Goal: Task Accomplishment & Management: Complete application form

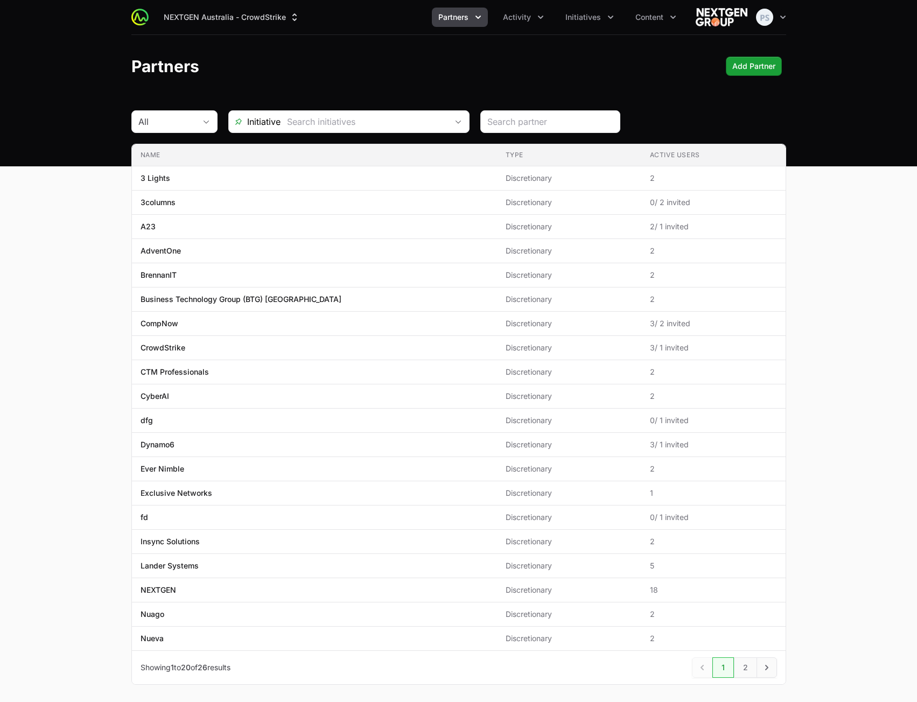
click at [479, 22] on icon "Partners menu" at bounding box center [478, 17] width 11 height 11
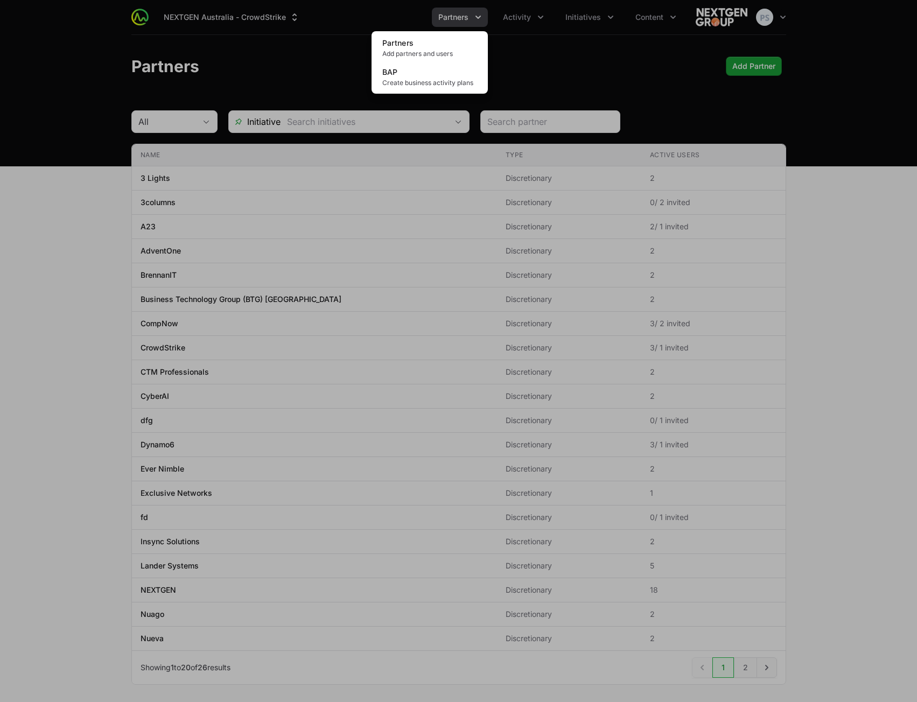
drag, startPoint x: 538, startPoint y: 42, endPoint x: 523, endPoint y: 40, distance: 15.2
click at [538, 41] on div "Partners menu" at bounding box center [458, 351] width 917 height 702
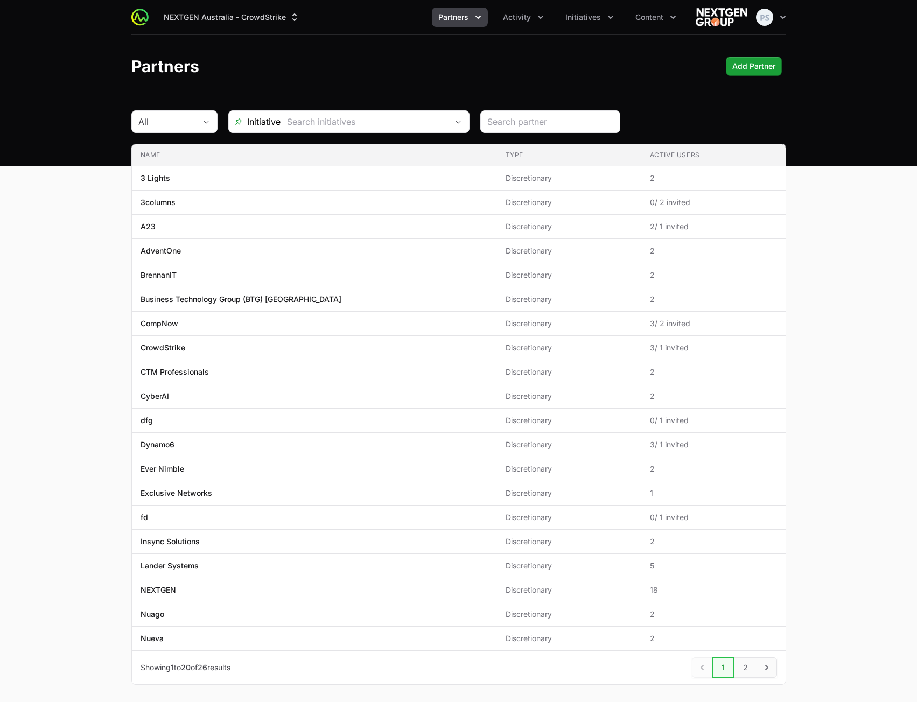
click at [531, 68] on div "Partners Add Partner" at bounding box center [458, 66] width 655 height 19
click at [463, 20] on span "Partners" at bounding box center [453, 17] width 30 height 11
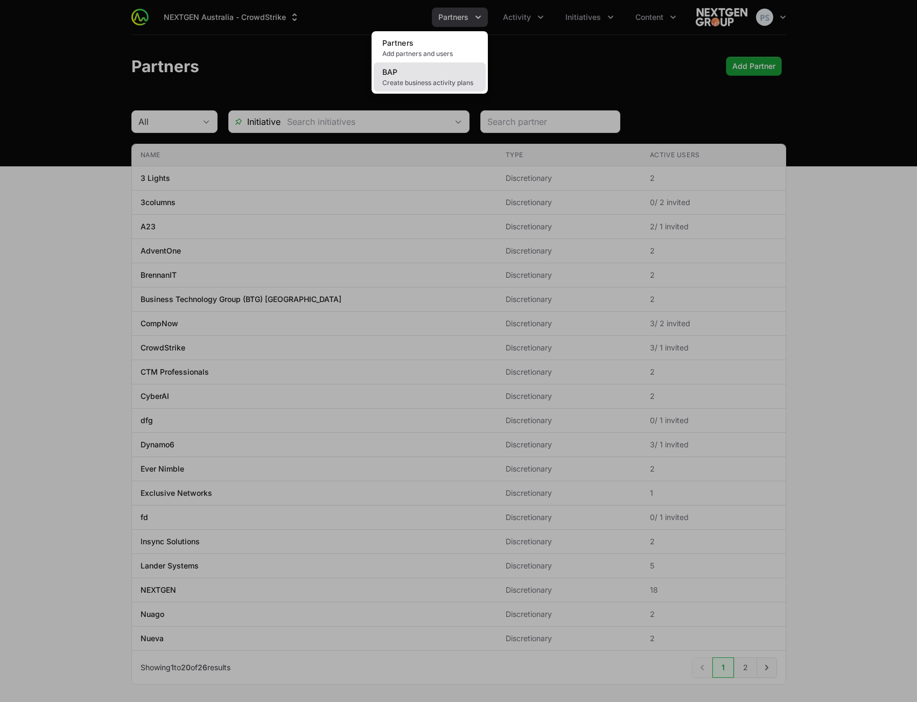
click at [426, 72] on link "BAP Create business activity plans" at bounding box center [430, 76] width 112 height 29
drag, startPoint x: 285, startPoint y: 64, endPoint x: 270, endPoint y: 53, distance: 18.5
click at [286, 64] on div "Partners menu" at bounding box center [458, 351] width 917 height 702
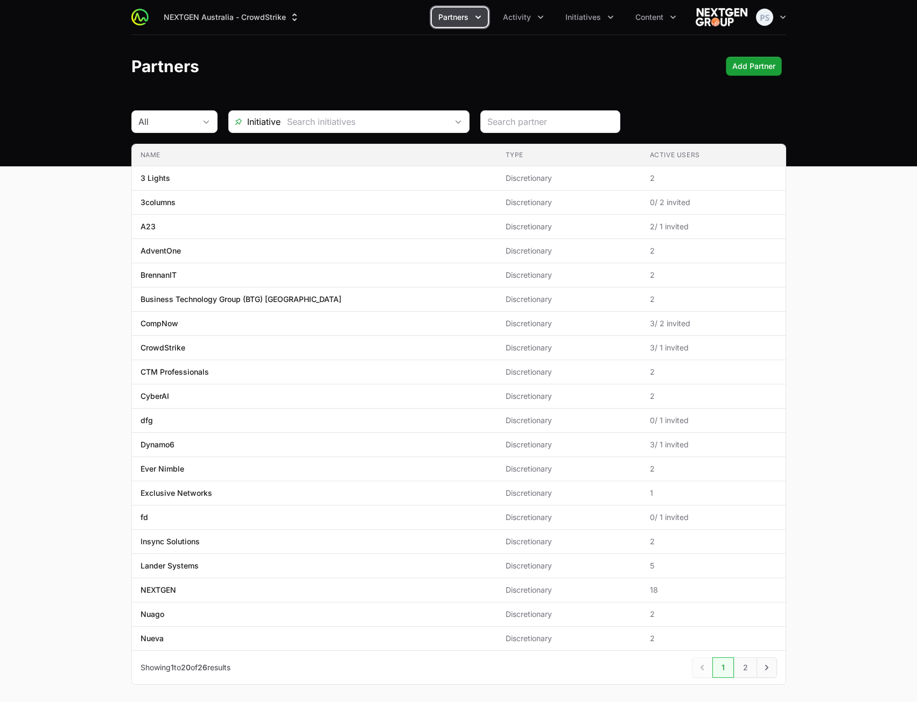
click at [462, 24] on button "Partners" at bounding box center [460, 17] width 56 height 19
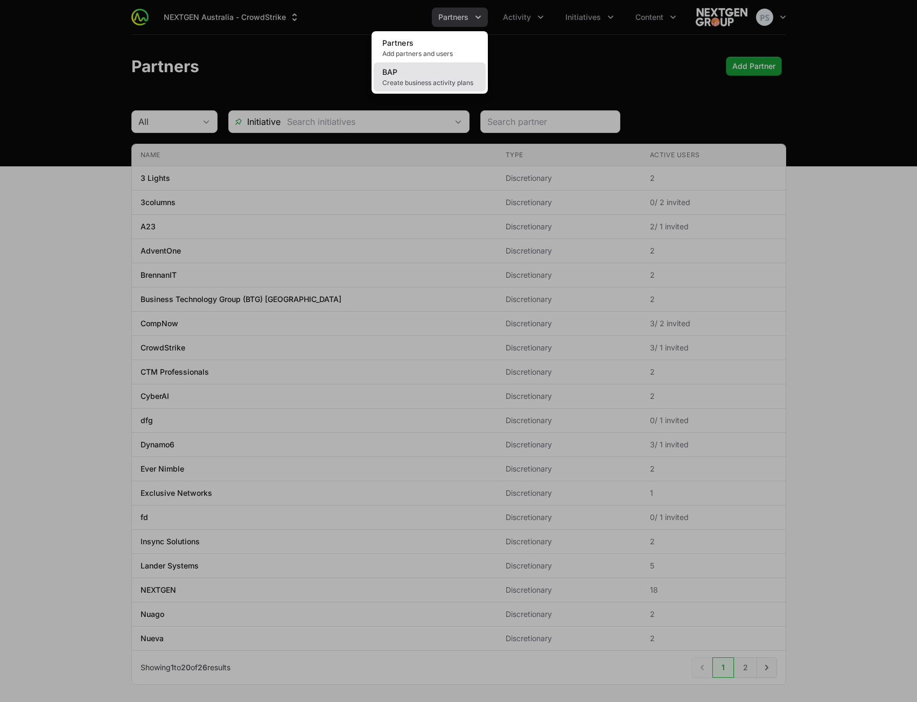
click at [443, 74] on link "BAP Create business activity plans" at bounding box center [430, 76] width 112 height 29
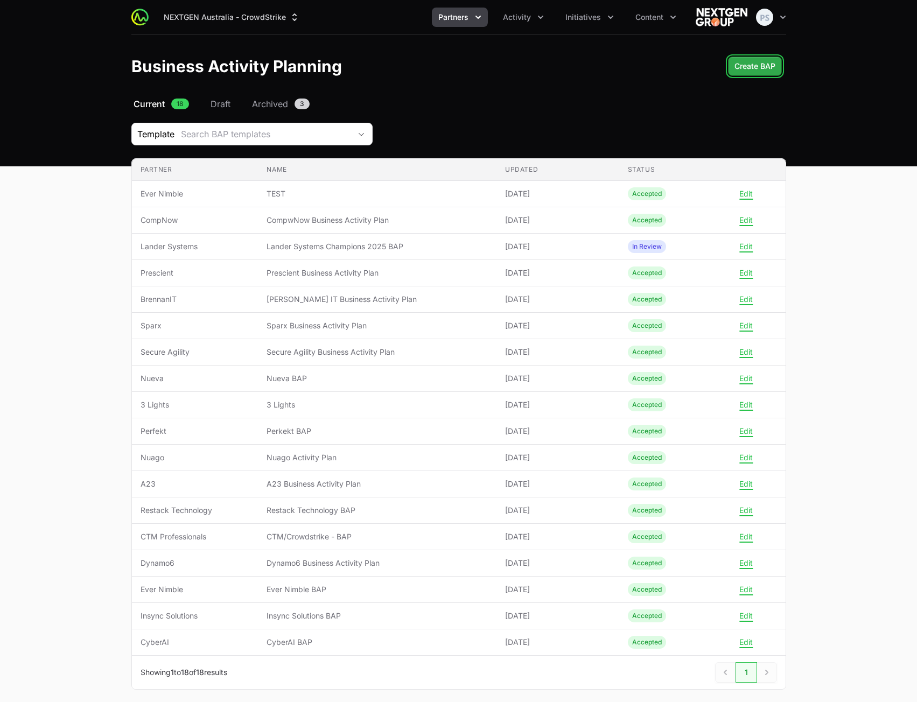
click at [766, 67] on span "Create BAP" at bounding box center [755, 66] width 41 height 13
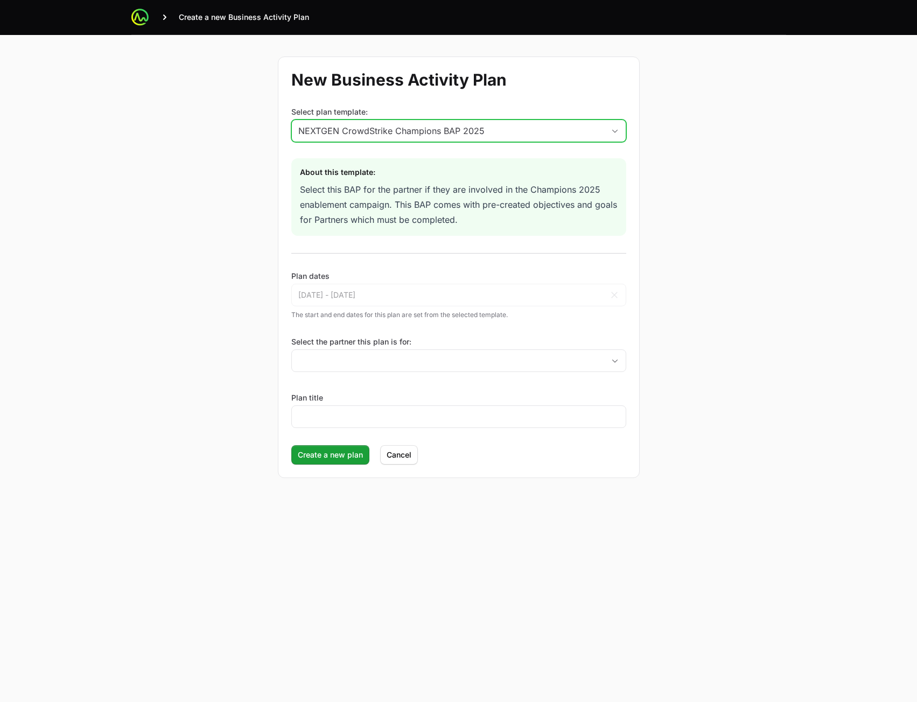
click at [444, 130] on div "NEXTGEN CrowdStrike Champions BAP 2025" at bounding box center [451, 130] width 306 height 13
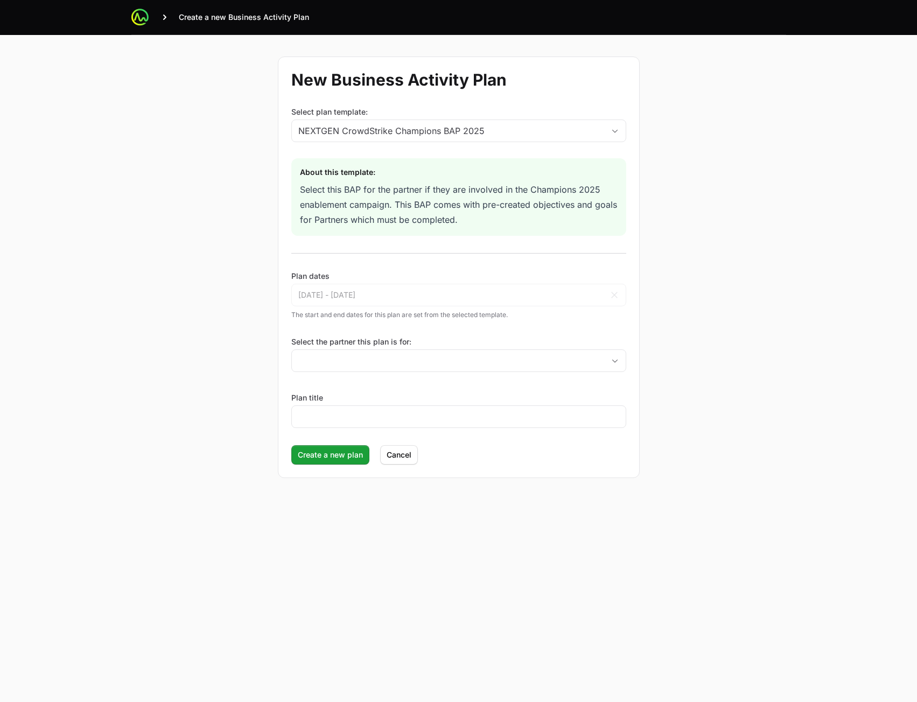
click at [579, 94] on form "New Business Activity Plan Select plan template: NEXTGEN CrowdStrike Champions …" at bounding box center [459, 268] width 362 height 422
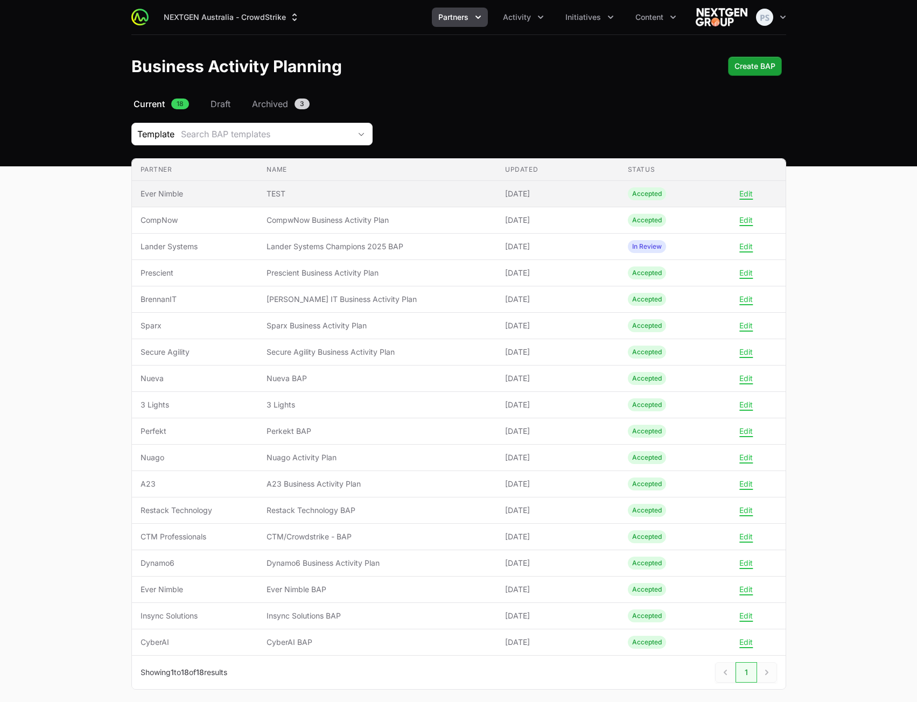
click at [361, 202] on td "Name TEST" at bounding box center [377, 194] width 239 height 26
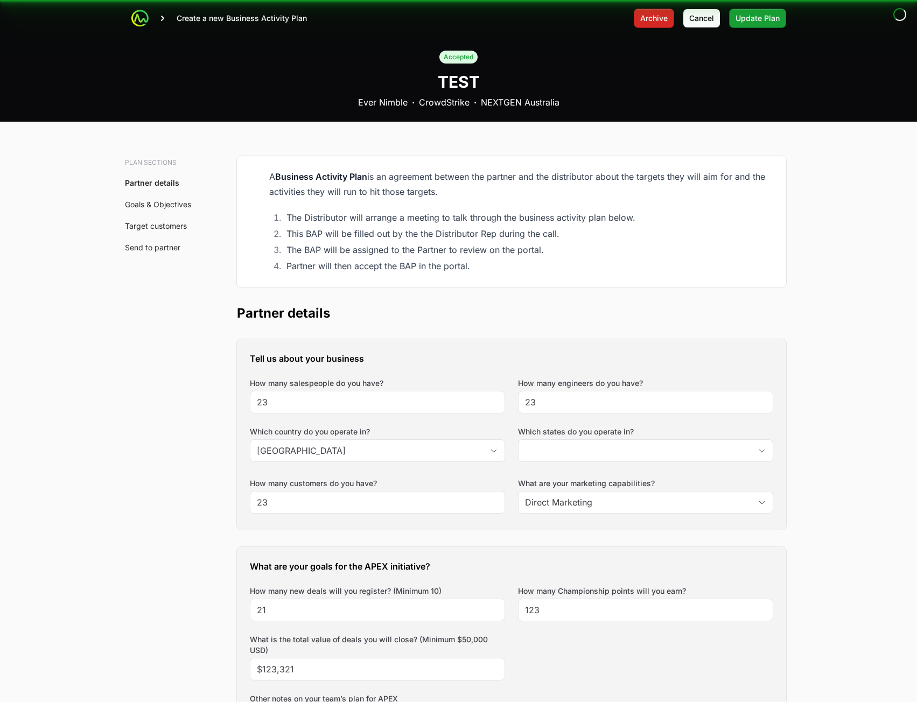
type input "Bay of Plenty"
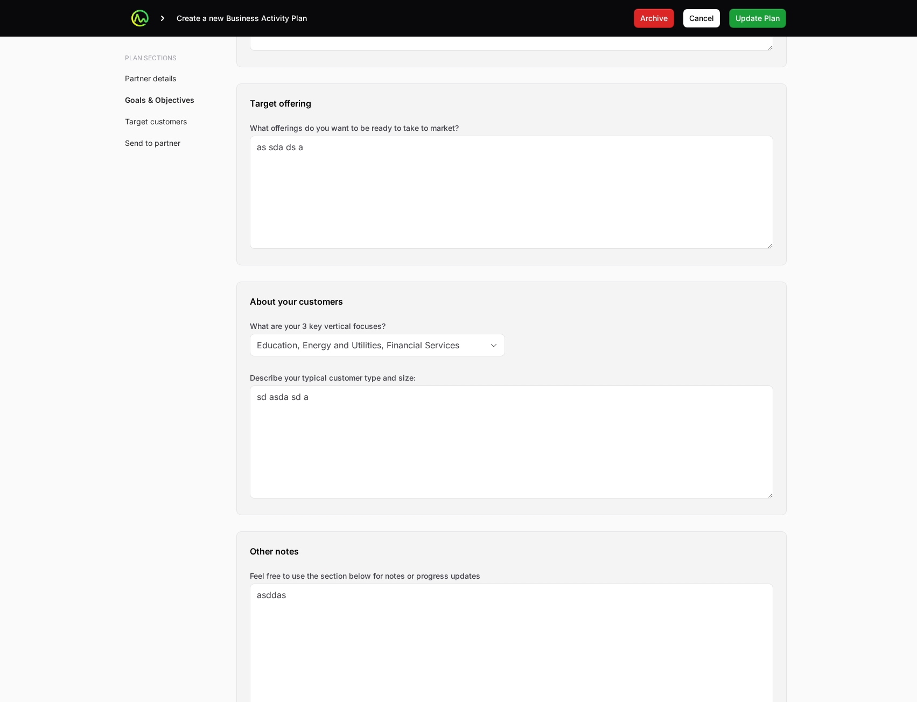
scroll to position [1185, 0]
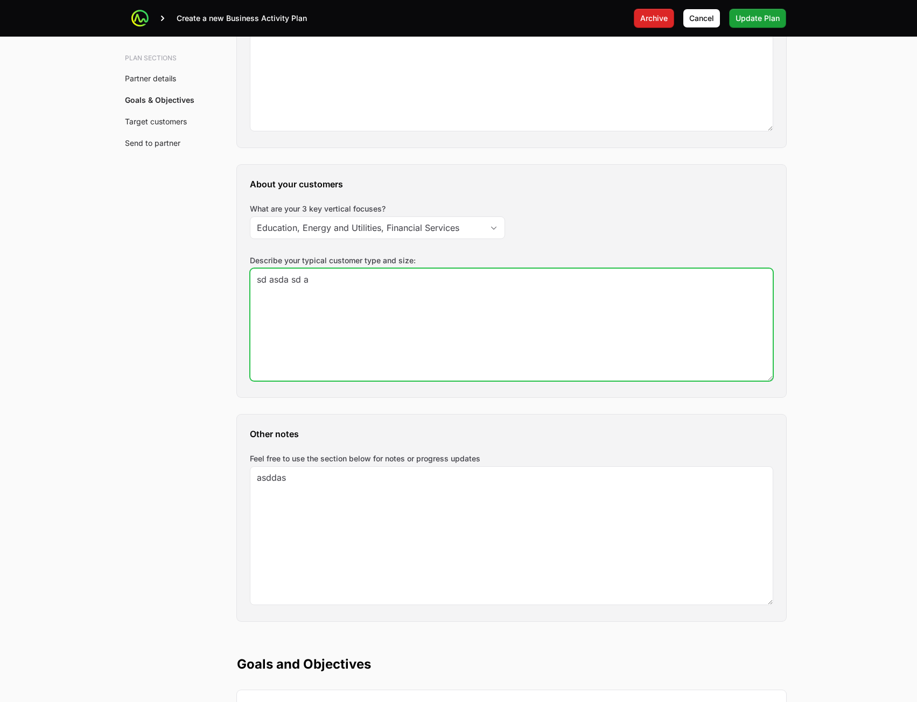
click at [370, 337] on textarea "sd asda sd a" at bounding box center [511, 325] width 523 height 112
type textarea "sd asda sd a"
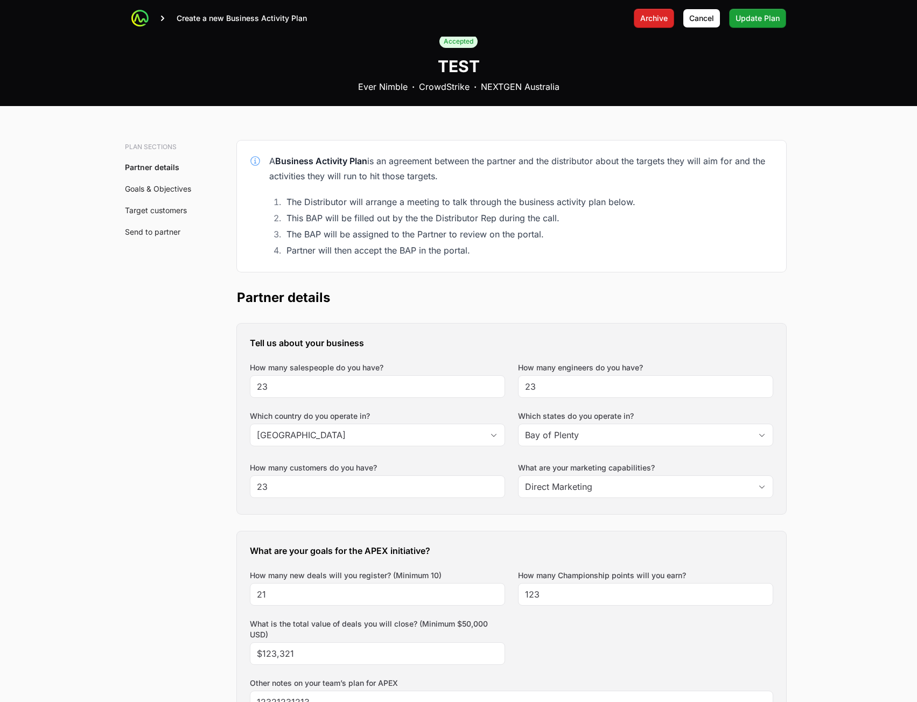
scroll to position [0, 0]
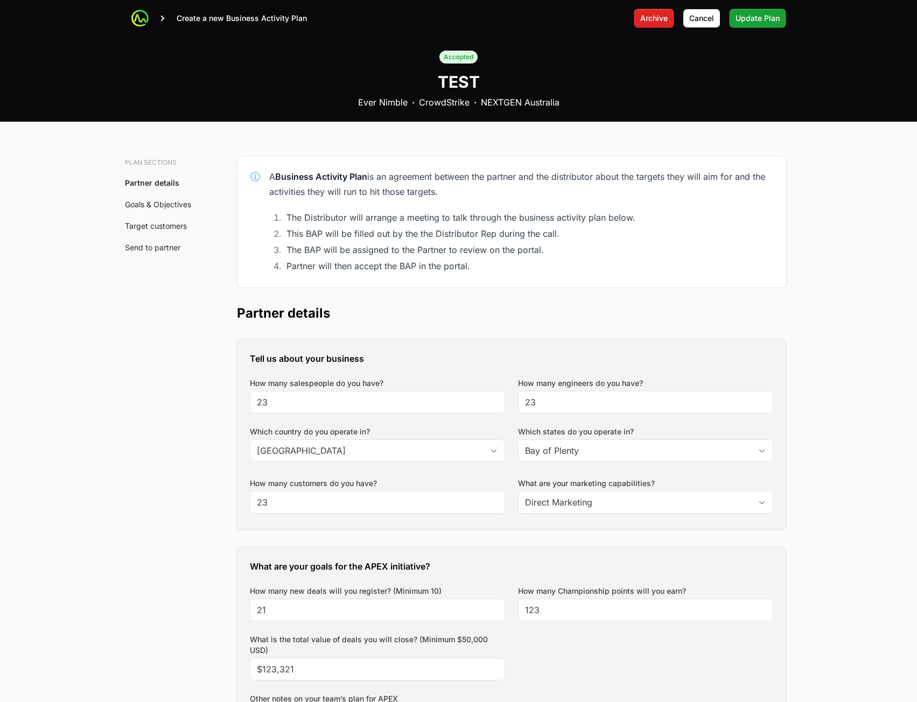
click at [295, 58] on div "Accepted TEST Ever Nimble · CrowdStrike · NEXTGEN [GEOGRAPHIC_DATA]" at bounding box center [459, 79] width 483 height 85
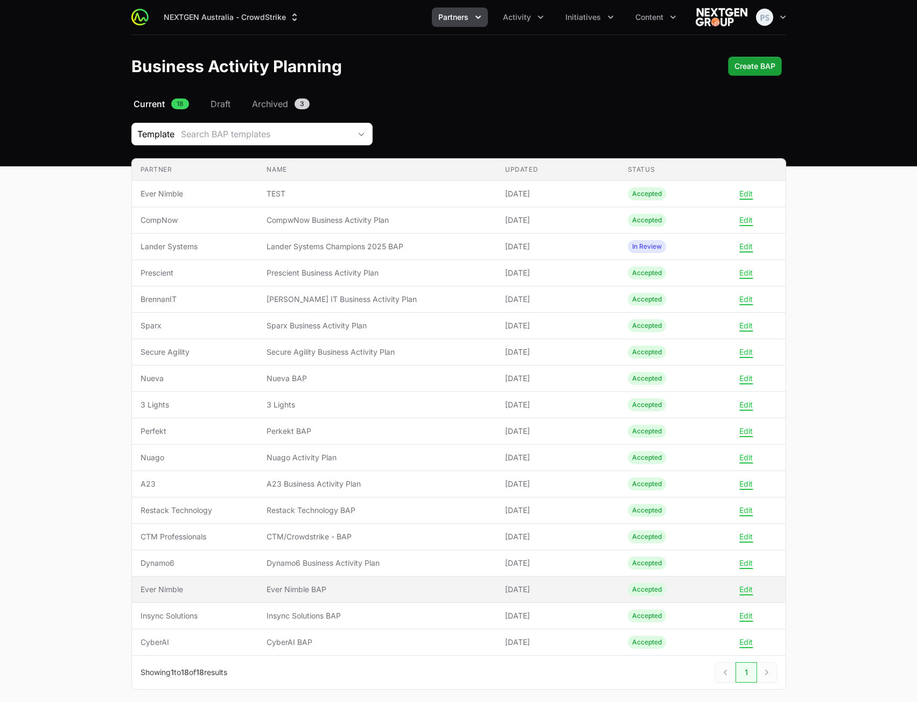
click at [304, 592] on span "Ever Nimble BAP" at bounding box center [377, 589] width 221 height 11
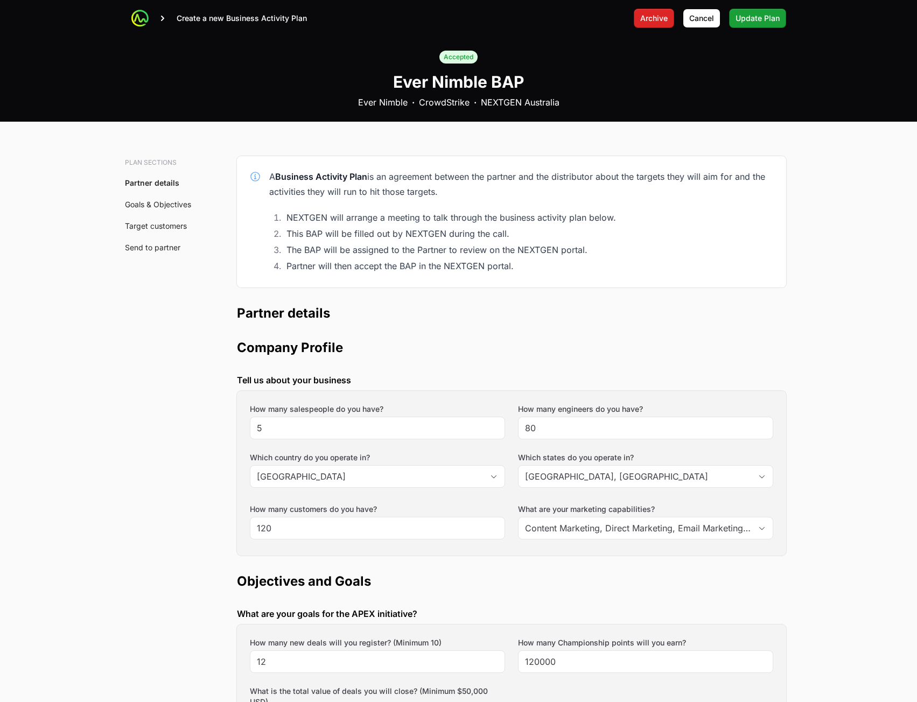
click at [222, 9] on div "Create a new Business Activity Plan Archive Cancel Update Plan" at bounding box center [458, 18] width 655 height 19
click at [144, 16] on icon at bounding box center [140, 18] width 11 height 11
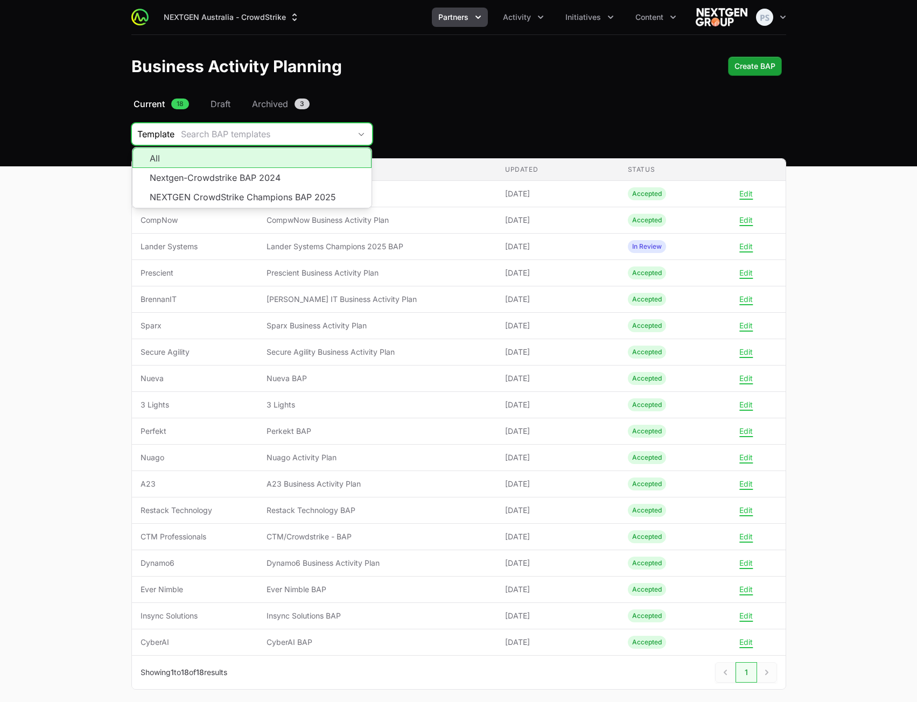
click at [261, 134] on div "Search BAP templates" at bounding box center [266, 134] width 170 height 13
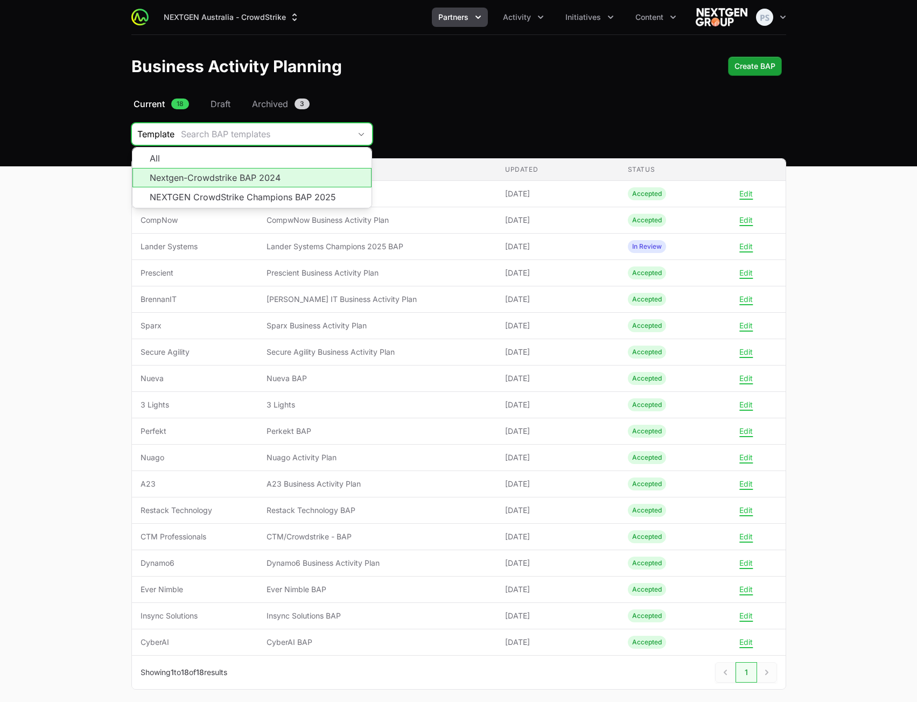
click at [277, 173] on li "Nextgen-Crowdstrike BAP 2024" at bounding box center [252, 177] width 239 height 19
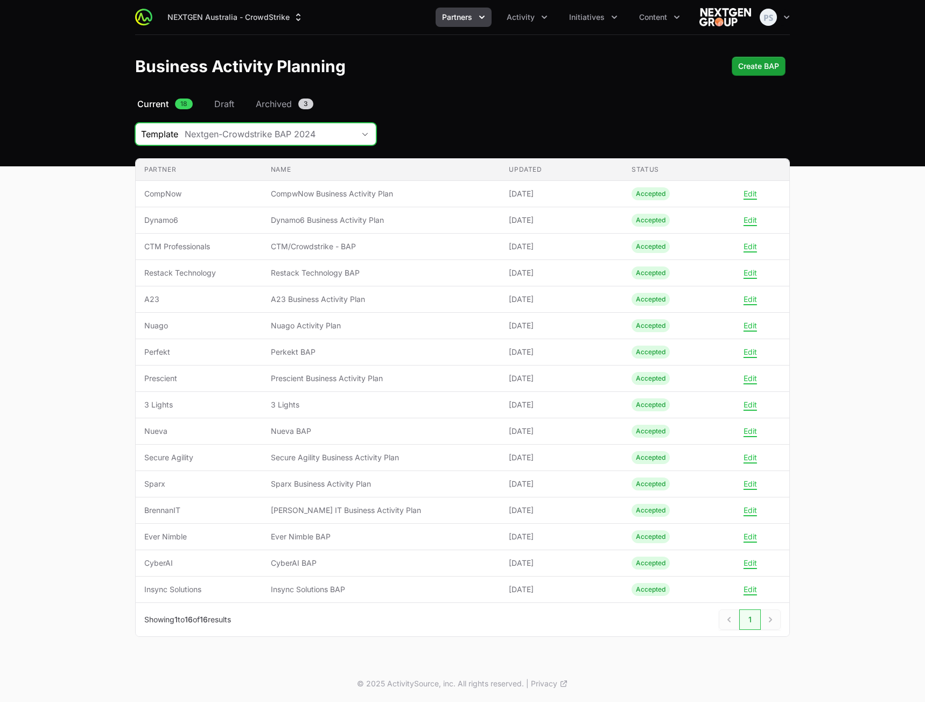
click at [340, 131] on div "Nextgen-Crowdstrike BAP 2024" at bounding box center [270, 134] width 170 height 13
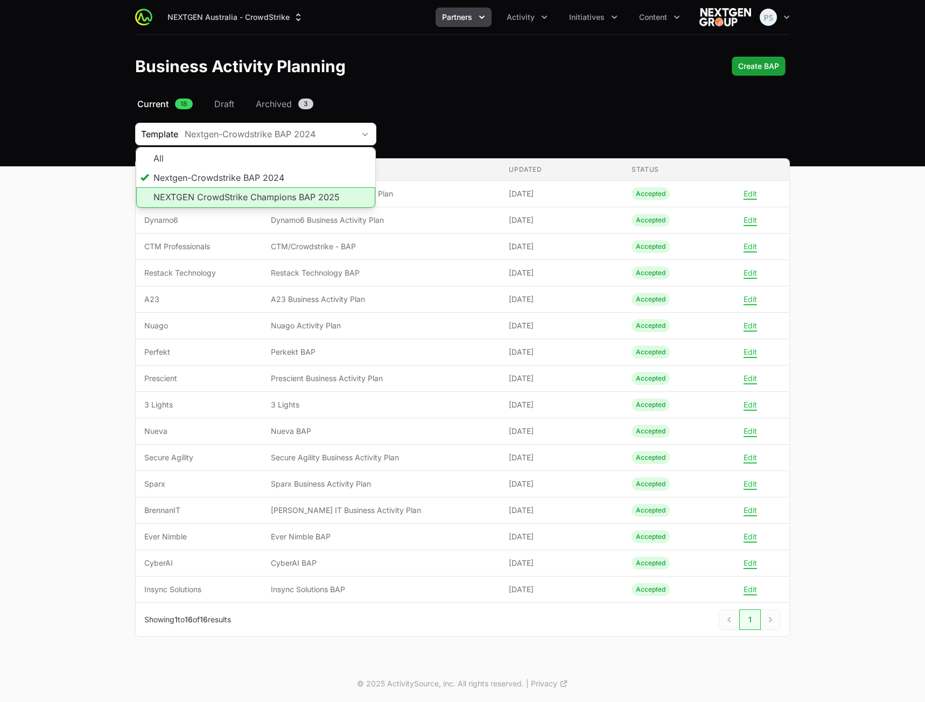
click at [291, 195] on li "NEXTGEN CrowdStrike Champions BAP 2025" at bounding box center [255, 197] width 239 height 20
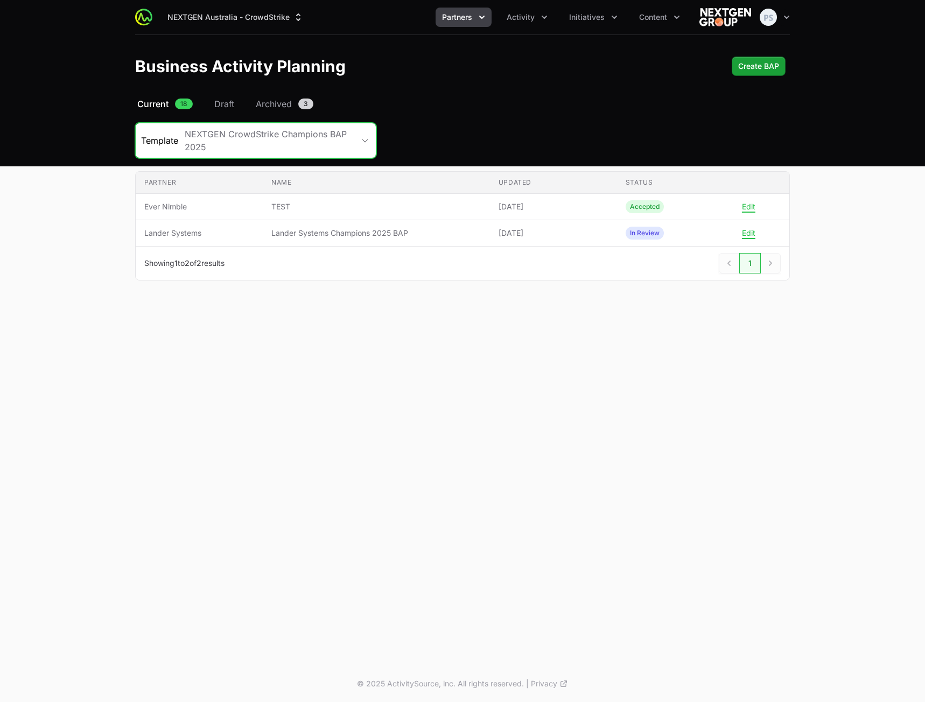
click at [261, 147] on div "NEXTGEN CrowdStrike Champions BAP 2025" at bounding box center [270, 141] width 170 height 26
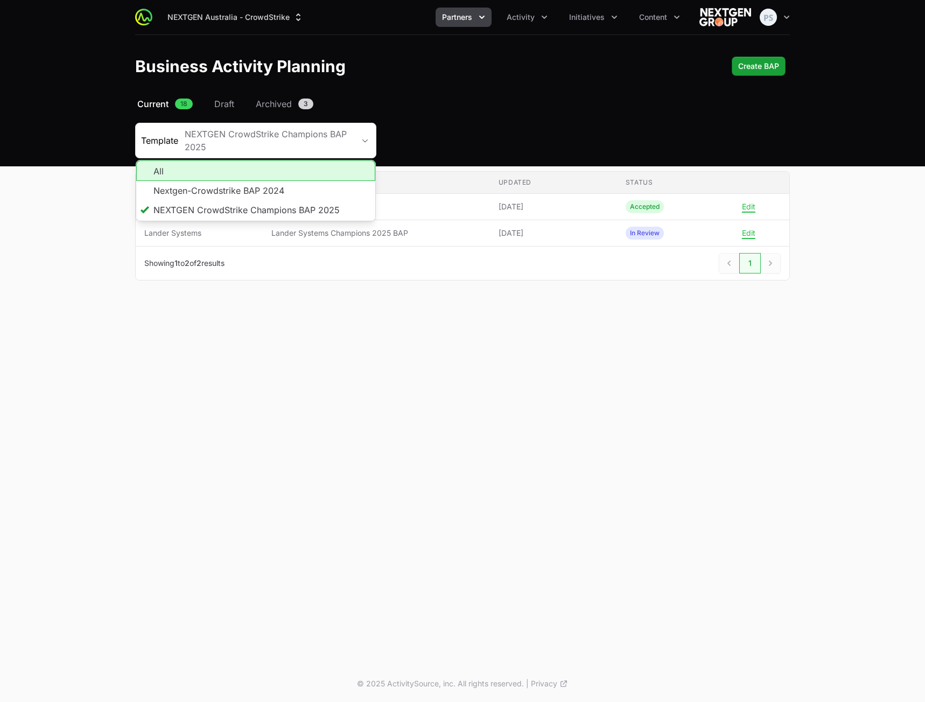
click at [235, 170] on li "All" at bounding box center [255, 171] width 239 height 20
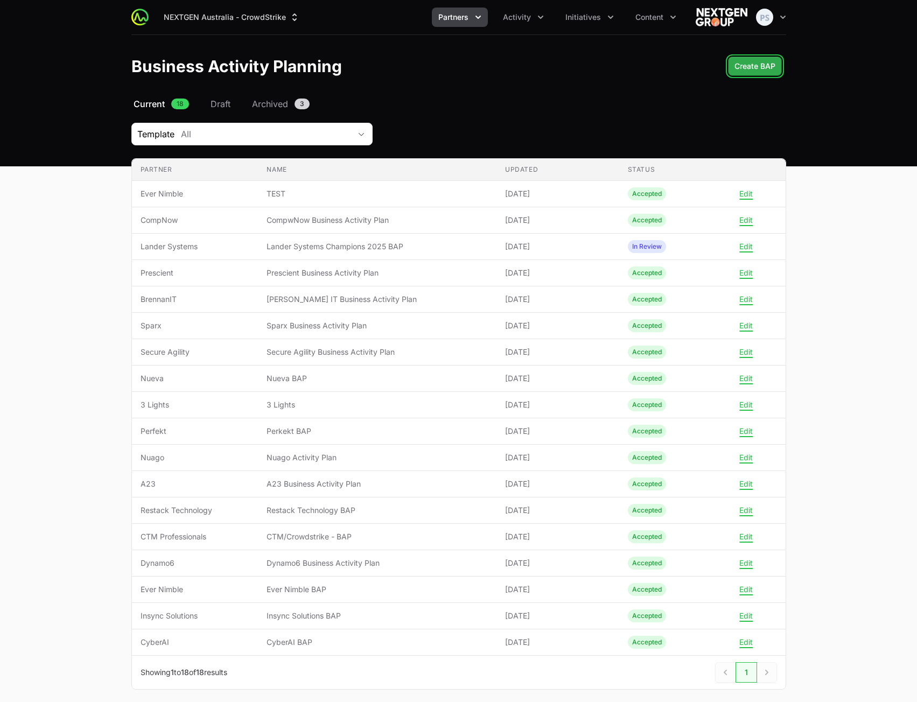
click at [761, 61] on span "Create BAP" at bounding box center [755, 66] width 41 height 13
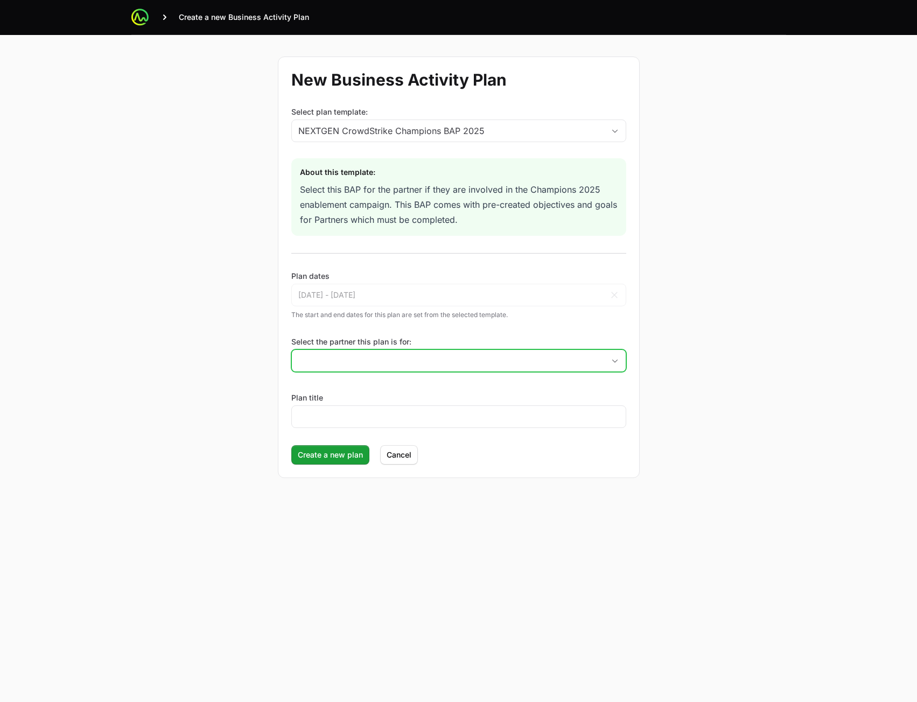
click at [389, 359] on input "Select the partner this plan is for:" at bounding box center [448, 361] width 312 height 22
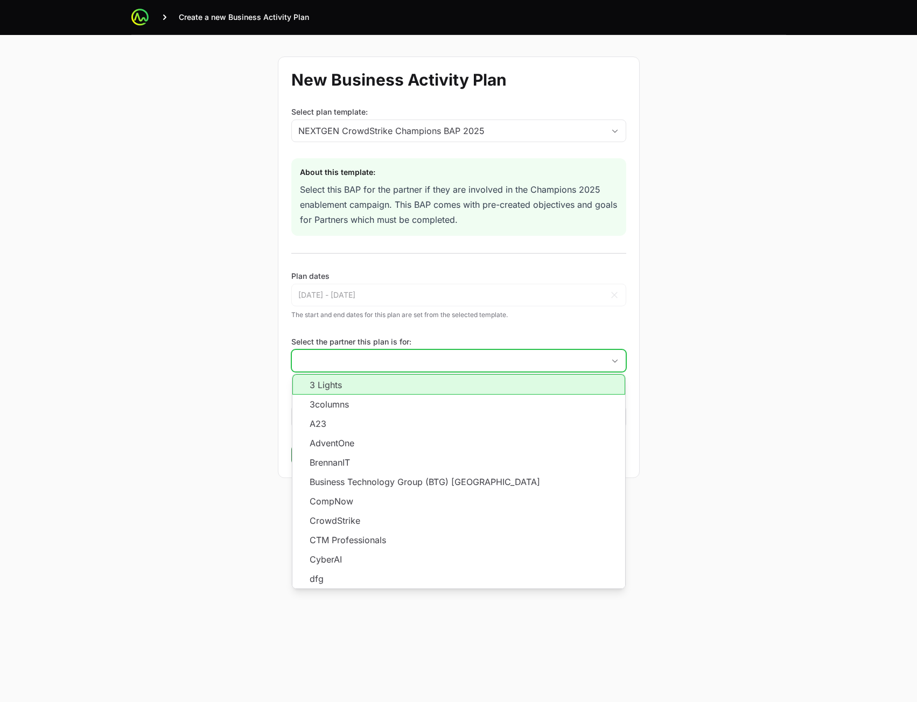
click at [363, 388] on li "3 Lights" at bounding box center [458, 384] width 333 height 20
type input "3 Lights"
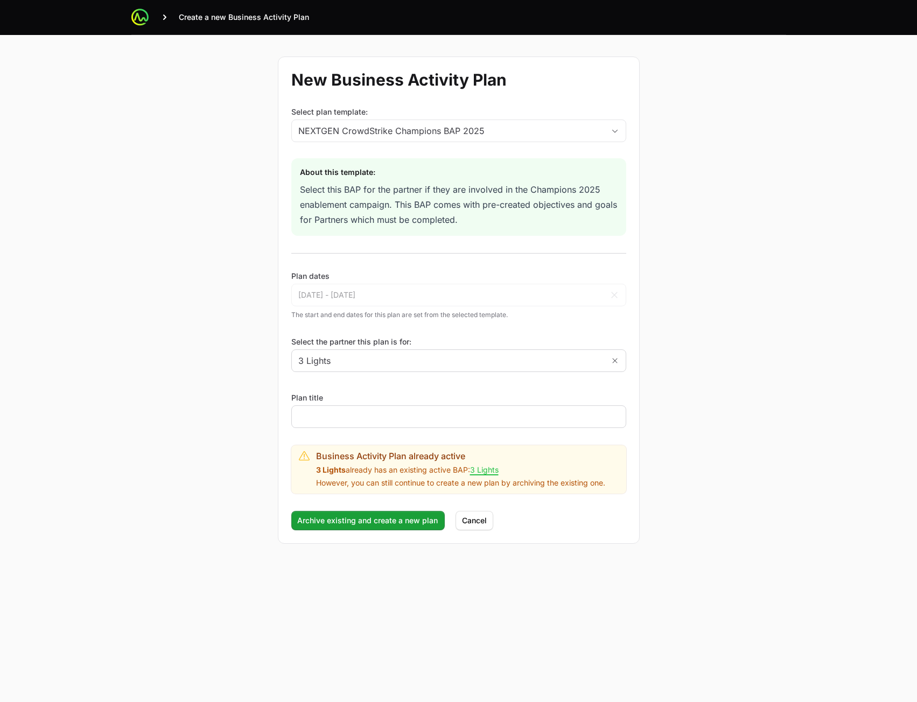
click at [371, 424] on div at bounding box center [458, 417] width 335 height 23
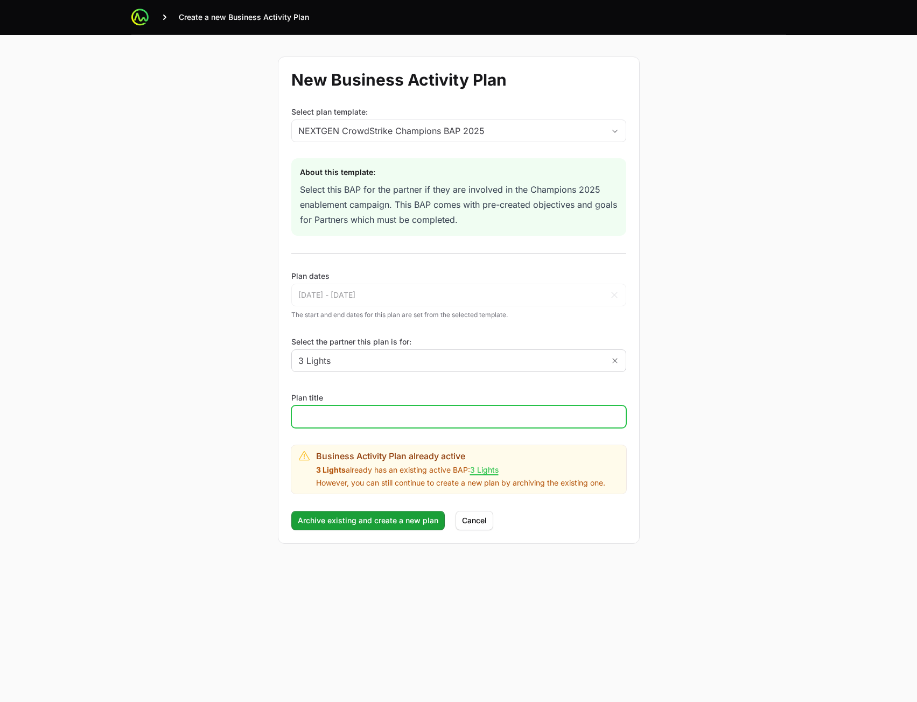
click at [375, 420] on input "Plan title" at bounding box center [458, 416] width 321 height 13
type input "dsa dsad asd asds adsa"
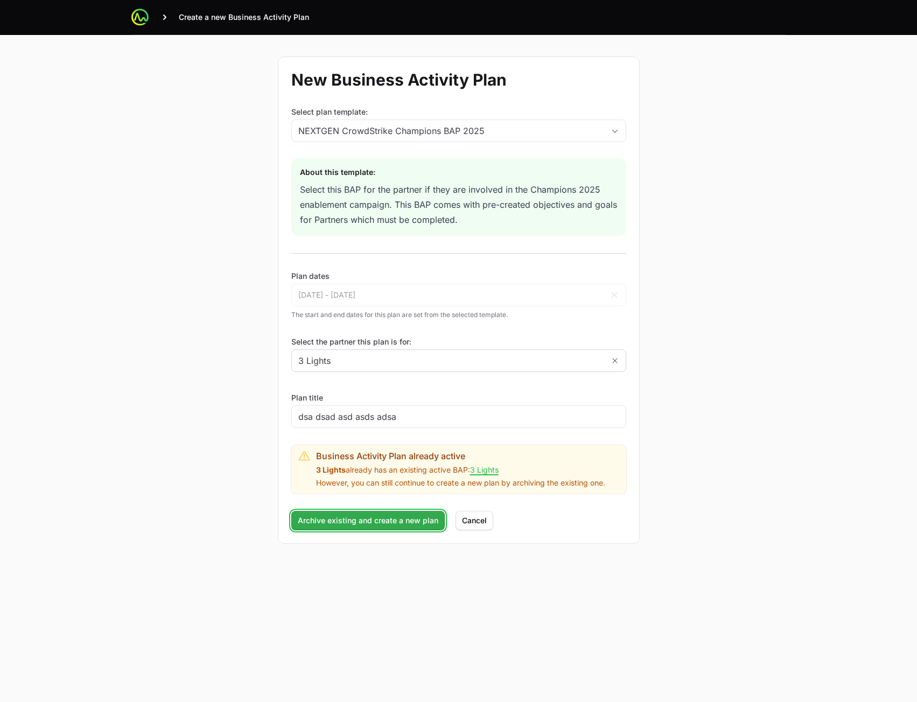
click at [384, 521] on span "Archive existing and create a new plan" at bounding box center [368, 520] width 141 height 13
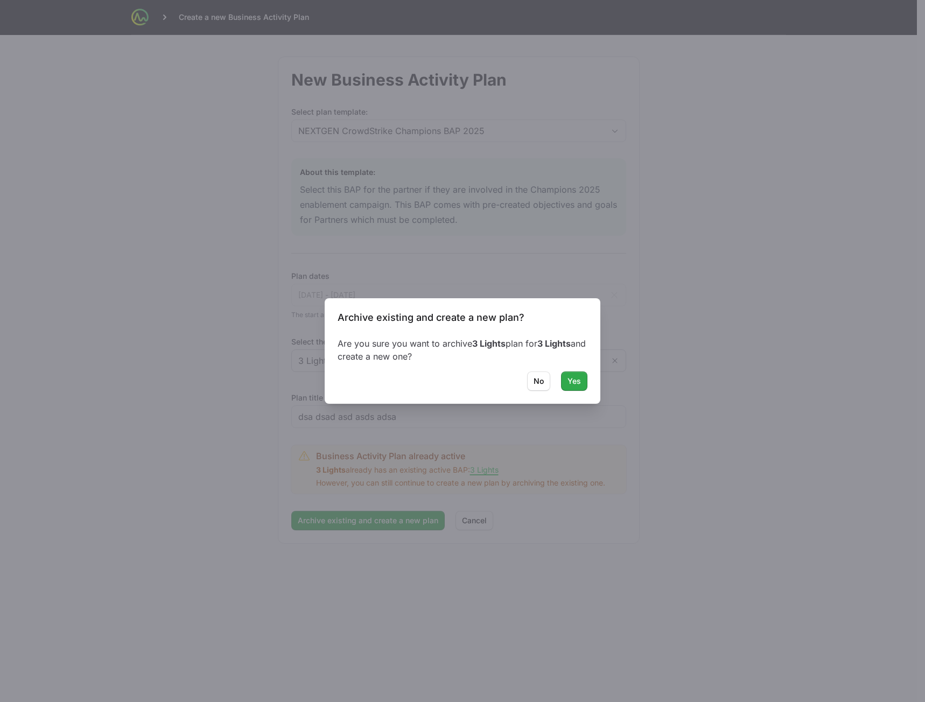
click at [576, 386] on span "Yes" at bounding box center [574, 381] width 13 height 13
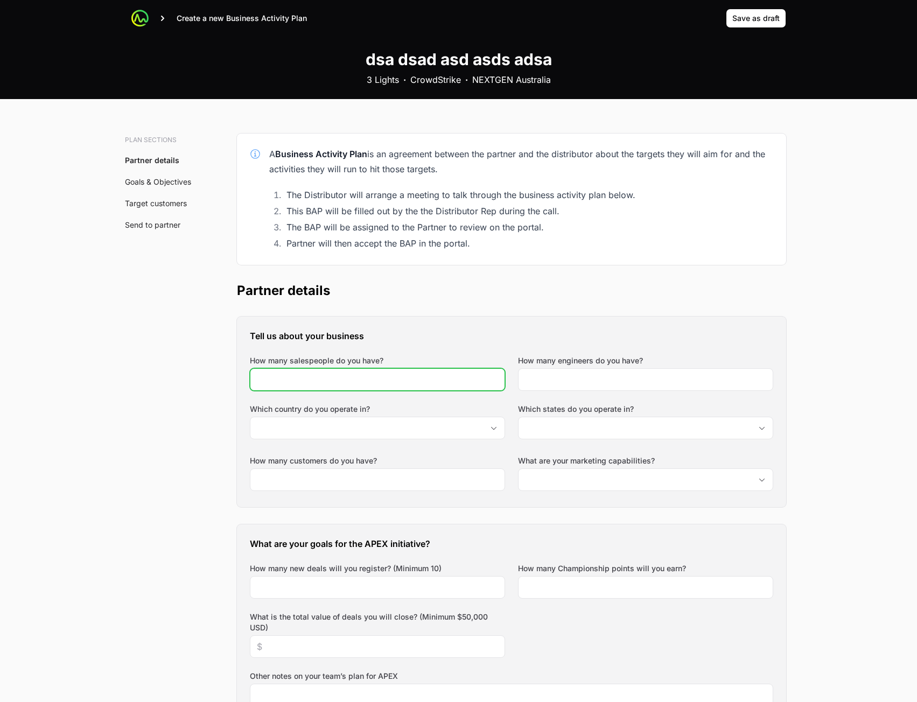
click at [331, 375] on input "How many salespeople do you have?" at bounding box center [377, 379] width 241 height 13
type input "23"
drag, startPoint x: 600, startPoint y: 387, endPoint x: 595, endPoint y: 379, distance: 9.0
click at [598, 387] on div at bounding box center [645, 379] width 255 height 23
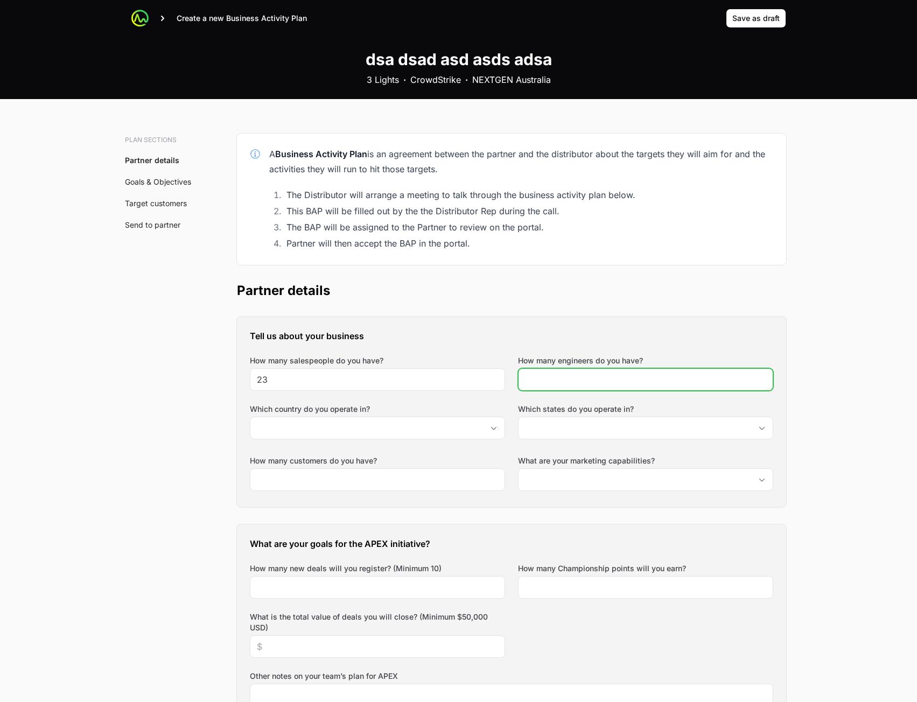
drag, startPoint x: 595, startPoint y: 379, endPoint x: 570, endPoint y: 415, distance: 43.5
click at [594, 379] on input "How many engineers do you have?" at bounding box center [645, 379] width 241 height 13
type input "324"
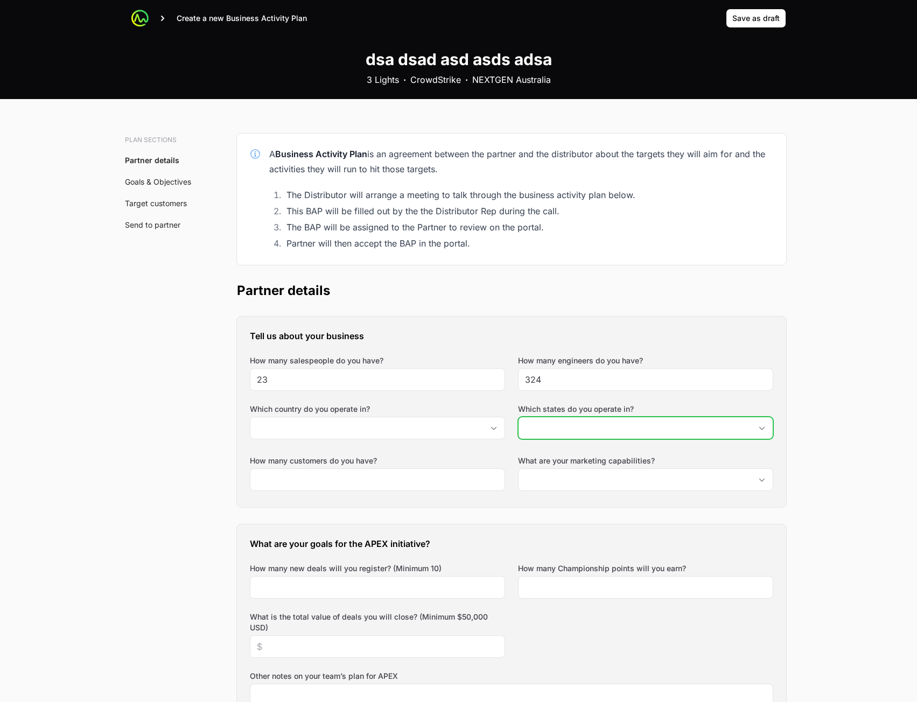
click at [569, 424] on input "Which states do you operate in?" at bounding box center [635, 428] width 233 height 22
type input "2"
click at [577, 434] on input "2" at bounding box center [635, 428] width 233 height 22
click at [571, 434] on input "2" at bounding box center [635, 428] width 233 height 22
click at [570, 435] on input "2" at bounding box center [635, 428] width 233 height 22
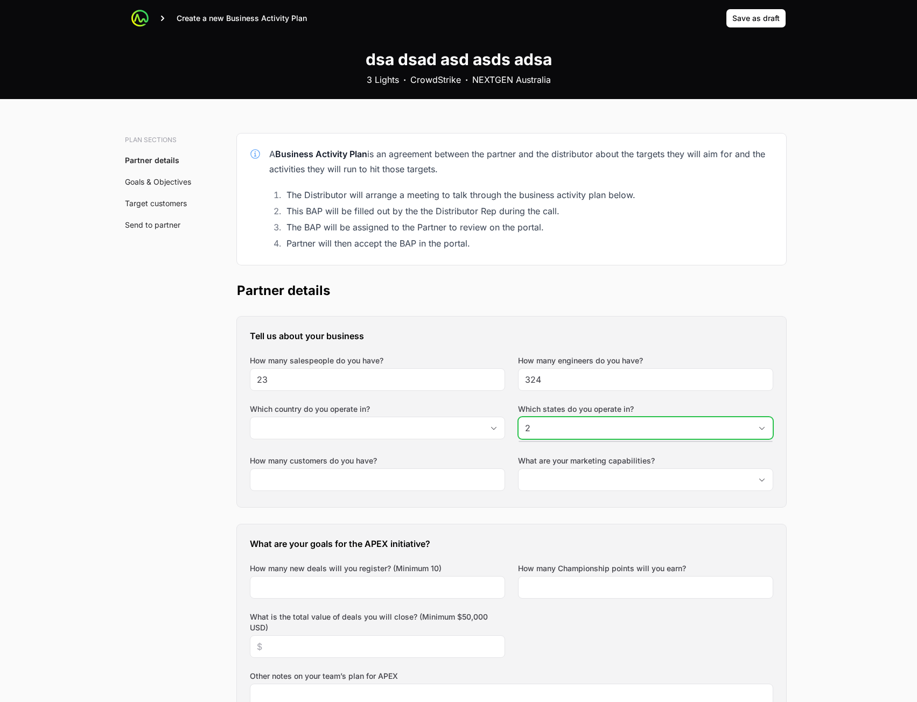
click at [569, 435] on input "2" at bounding box center [635, 428] width 233 height 22
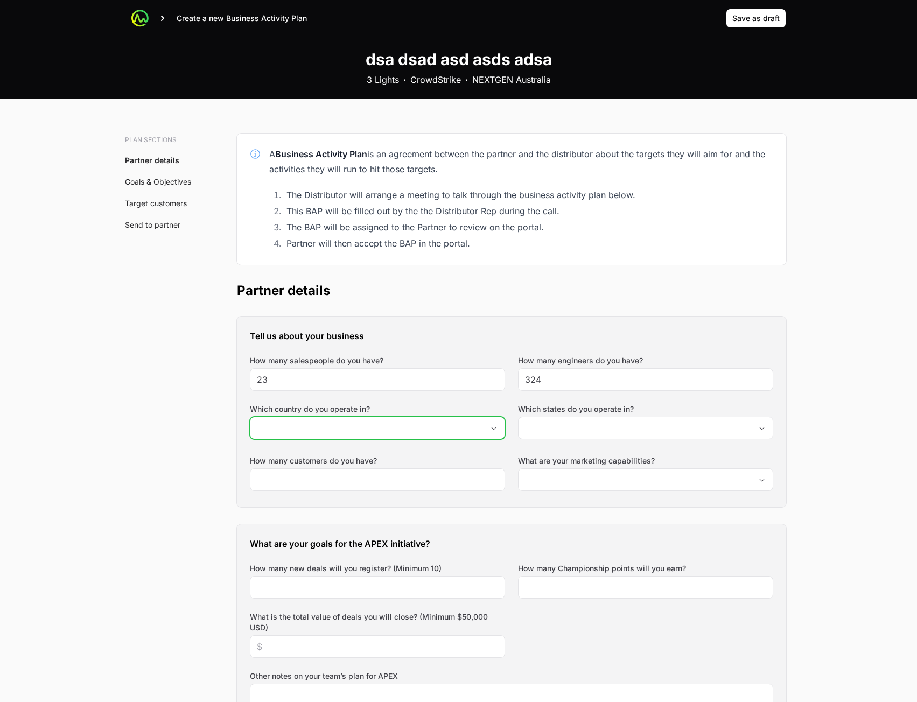
click at [408, 419] on input "Which country do you operate in?" at bounding box center [366, 428] width 233 height 22
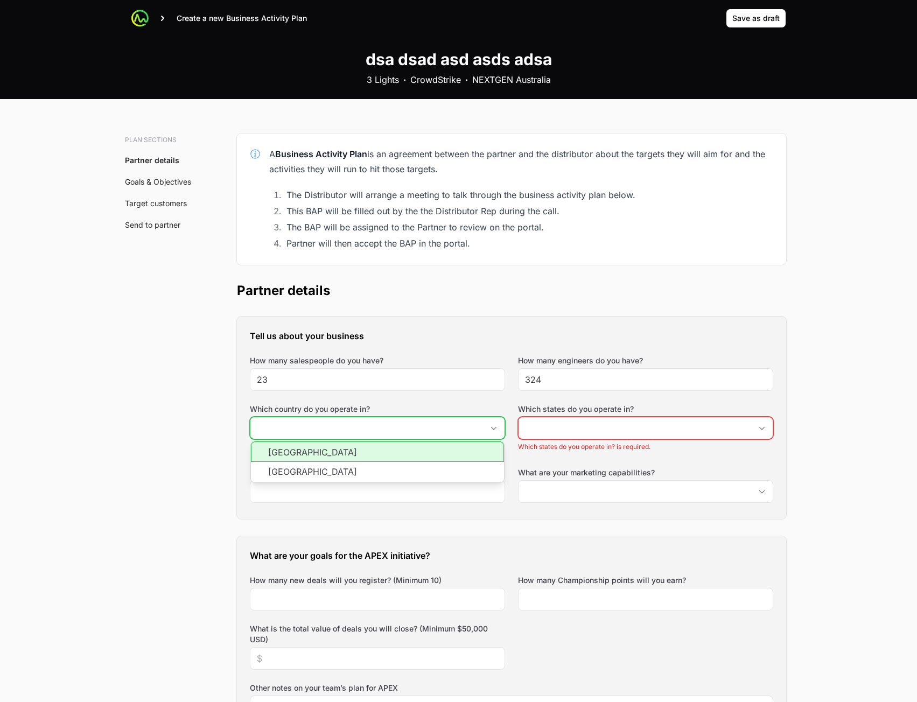
click at [397, 451] on li "[GEOGRAPHIC_DATA]" at bounding box center [377, 452] width 253 height 20
type input "[GEOGRAPHIC_DATA]"
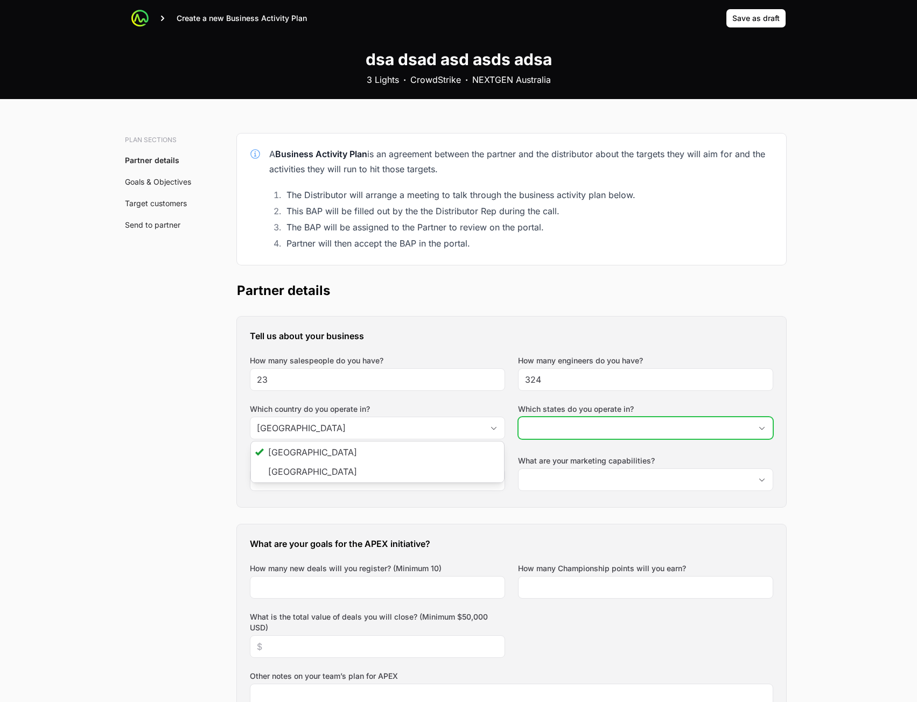
click at [637, 434] on input "Which states do you operate in?" at bounding box center [635, 428] width 233 height 22
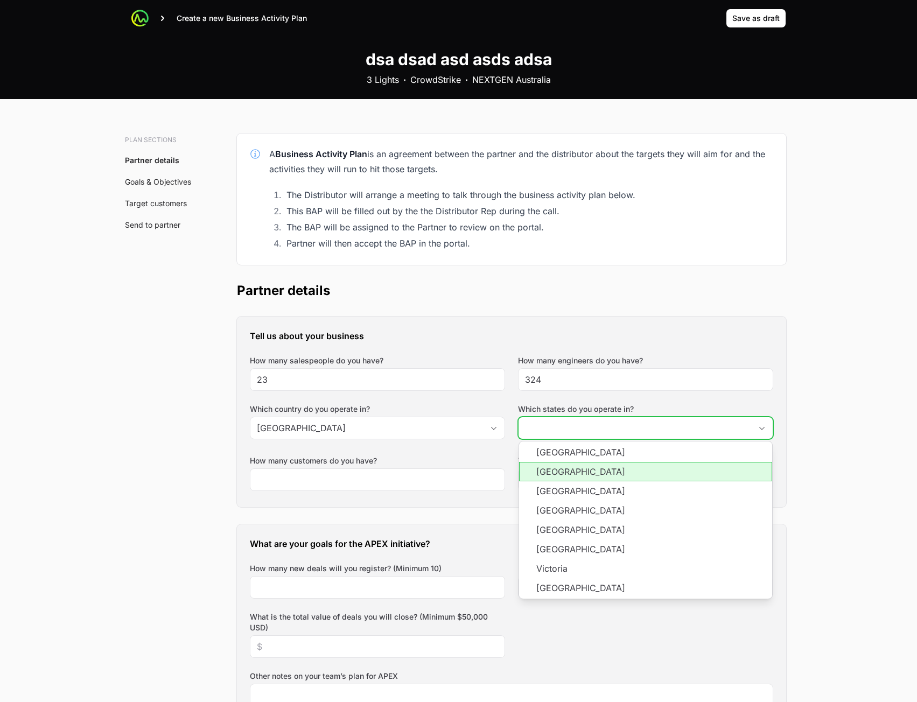
click at [612, 468] on li "[GEOGRAPHIC_DATA]" at bounding box center [645, 471] width 253 height 19
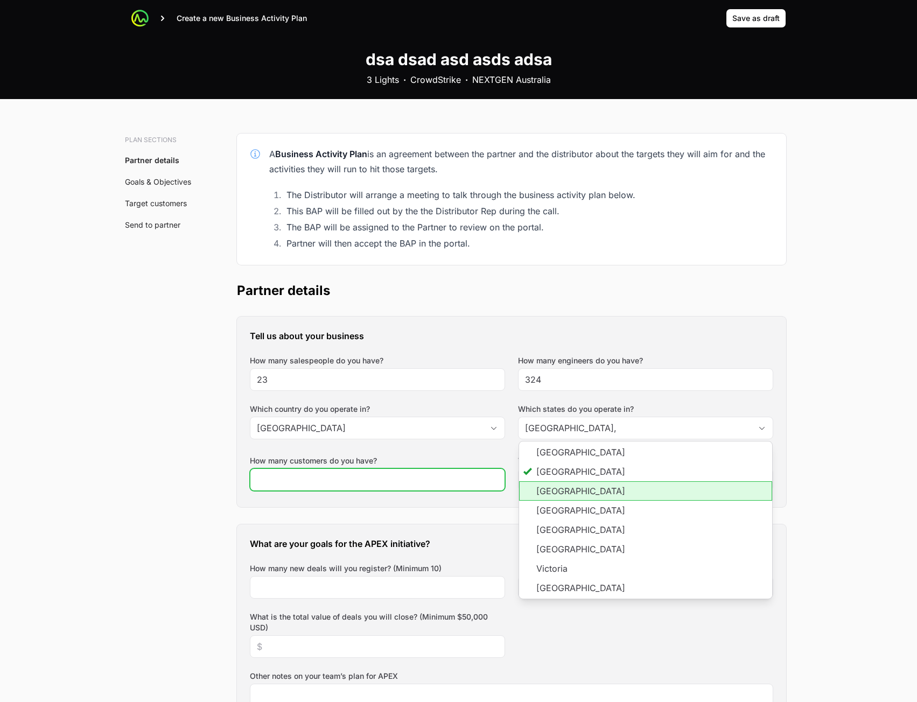
type input "[GEOGRAPHIC_DATA]"
click at [388, 476] on input "How many customers do you have?" at bounding box center [377, 479] width 241 height 13
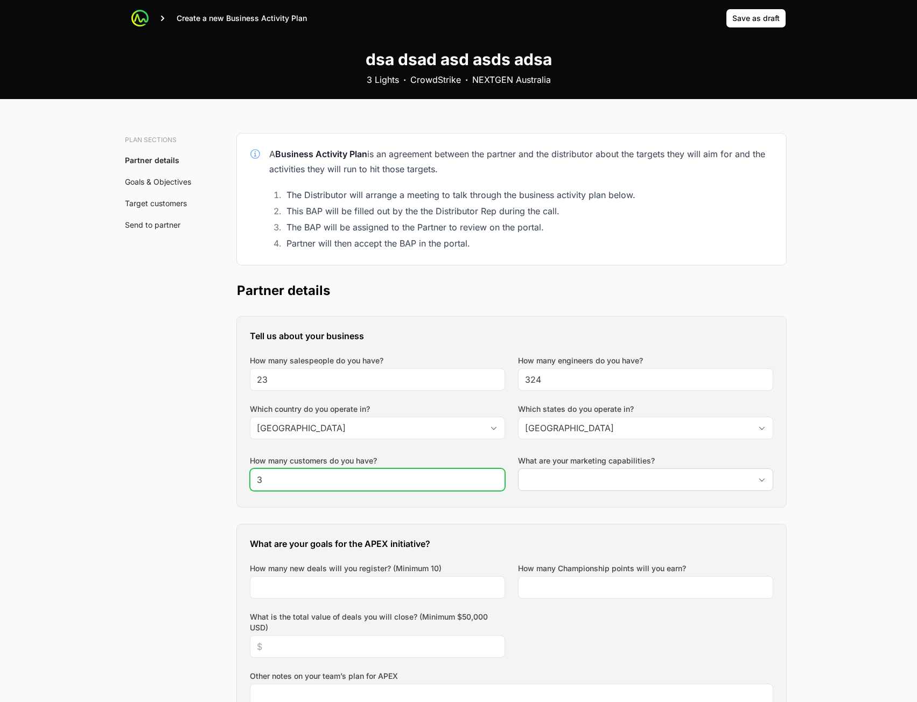
type input "3"
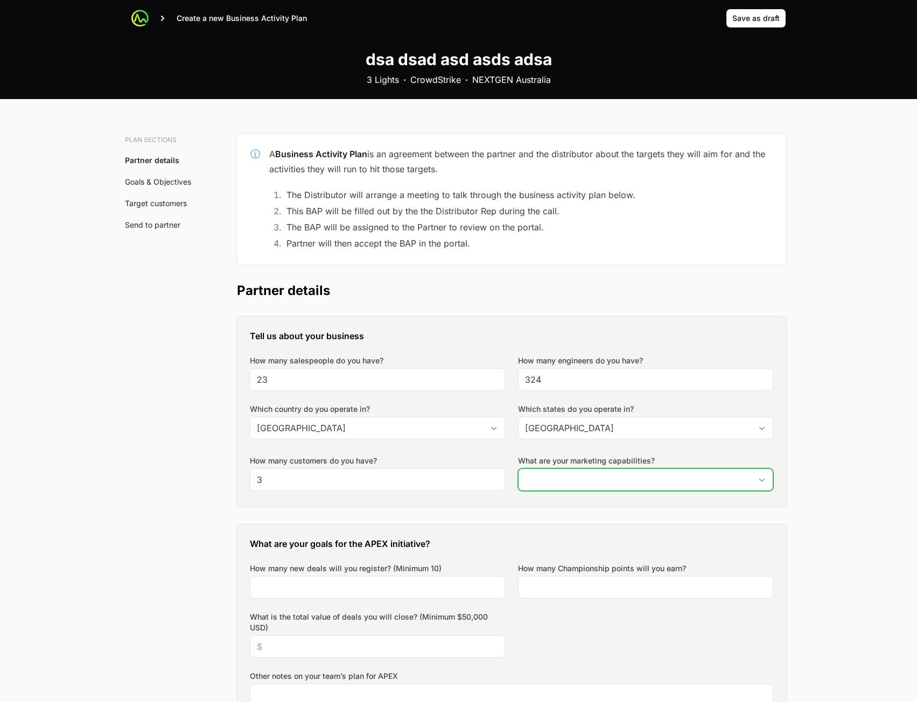
drag, startPoint x: 590, startPoint y: 481, endPoint x: 548, endPoint y: 499, distance: 45.3
click at [590, 481] on input "What are your marketing capabilities?" at bounding box center [635, 480] width 233 height 22
click at [576, 490] on input "234" at bounding box center [635, 480] width 233 height 22
click at [582, 479] on input "234" at bounding box center [635, 480] width 233 height 22
type input "234"
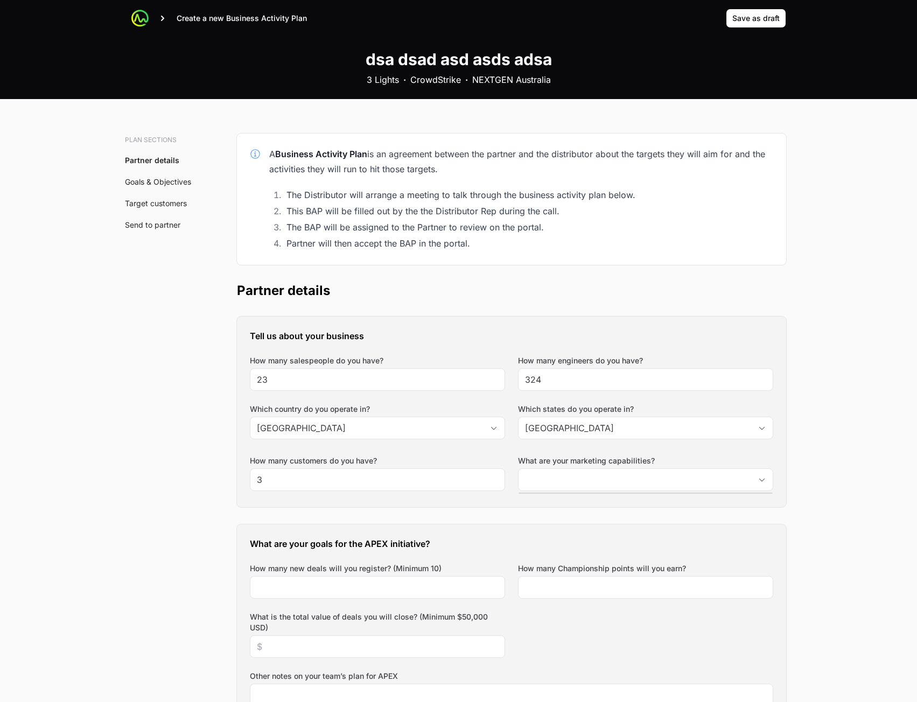
click at [785, 481] on div "Tell us about your business How many salespeople do you have? 23 How many engin…" at bounding box center [511, 412] width 549 height 191
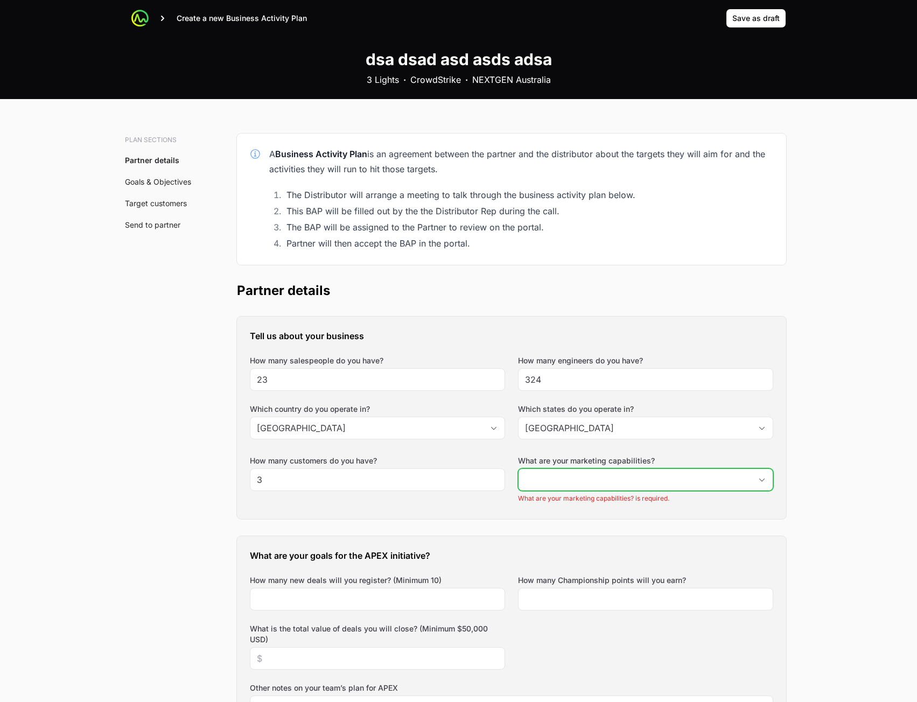
click at [758, 481] on icon "Open" at bounding box center [762, 480] width 9 height 4
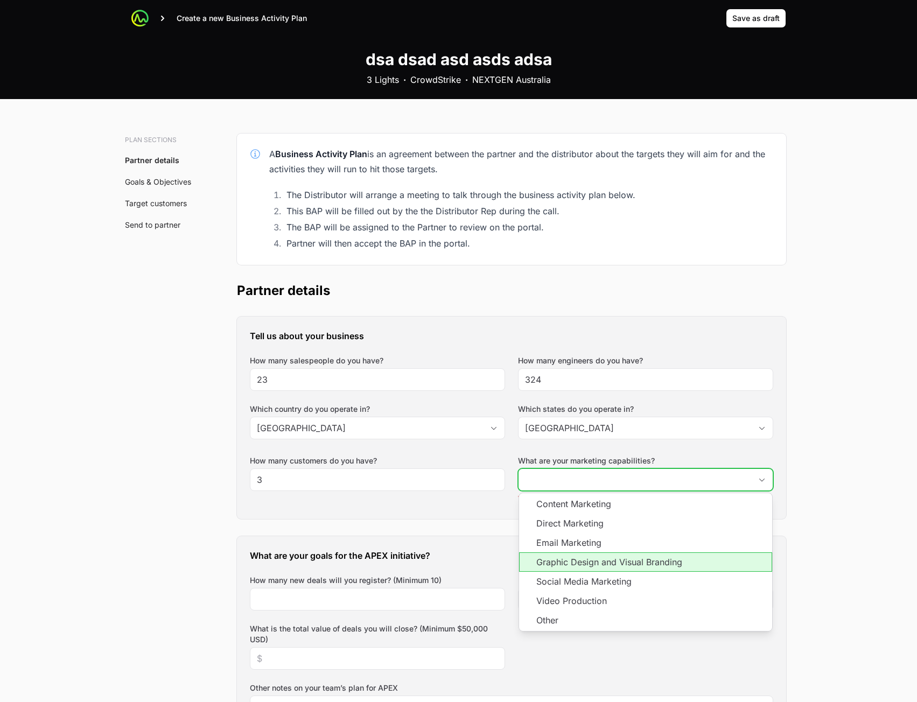
click at [537, 556] on li "Graphic Design and Visual Branding" at bounding box center [645, 562] width 253 height 19
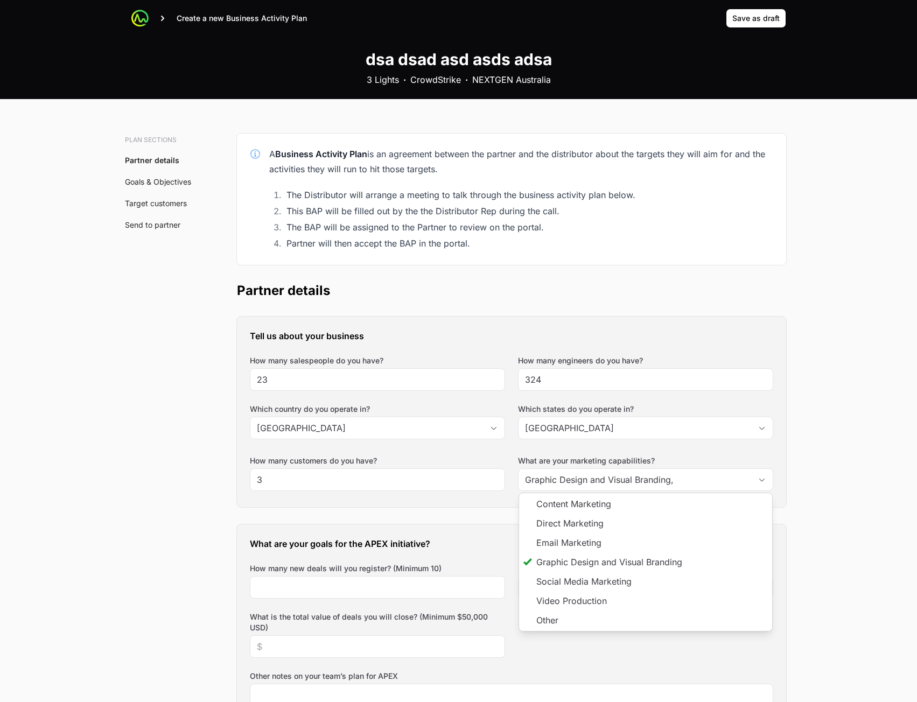
type input "Graphic Design and Visual Branding"
drag, startPoint x: 372, startPoint y: 574, endPoint x: 360, endPoint y: 587, distance: 17.1
click at [372, 574] on div "How many new deals will you register? (Minimum 10)" at bounding box center [377, 581] width 255 height 36
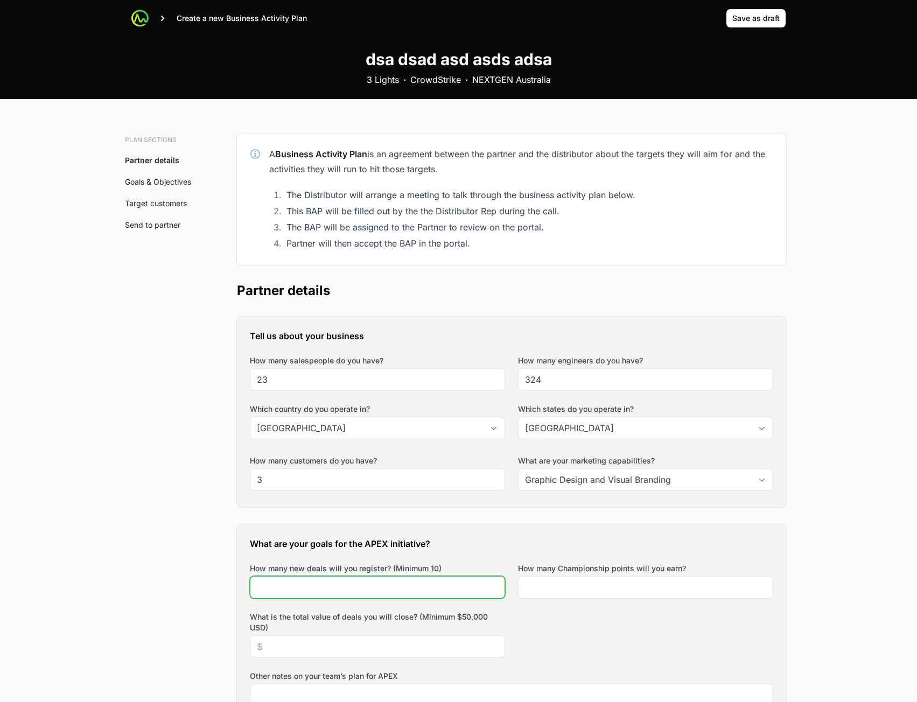
click at [360, 587] on input "How many new deals will you register? (Minimum 10)" at bounding box center [377, 587] width 241 height 13
type input "23"
click at [606, 575] on div "How many Championship points will you earn?" at bounding box center [645, 581] width 255 height 36
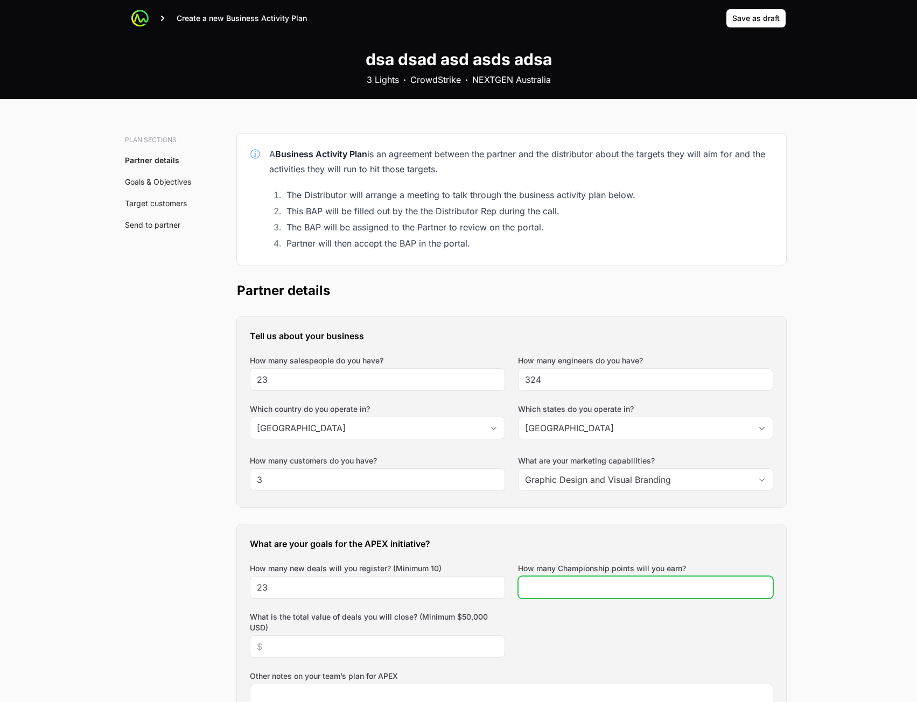
click at [595, 586] on input "How many Championship points will you earn?" at bounding box center [645, 587] width 241 height 13
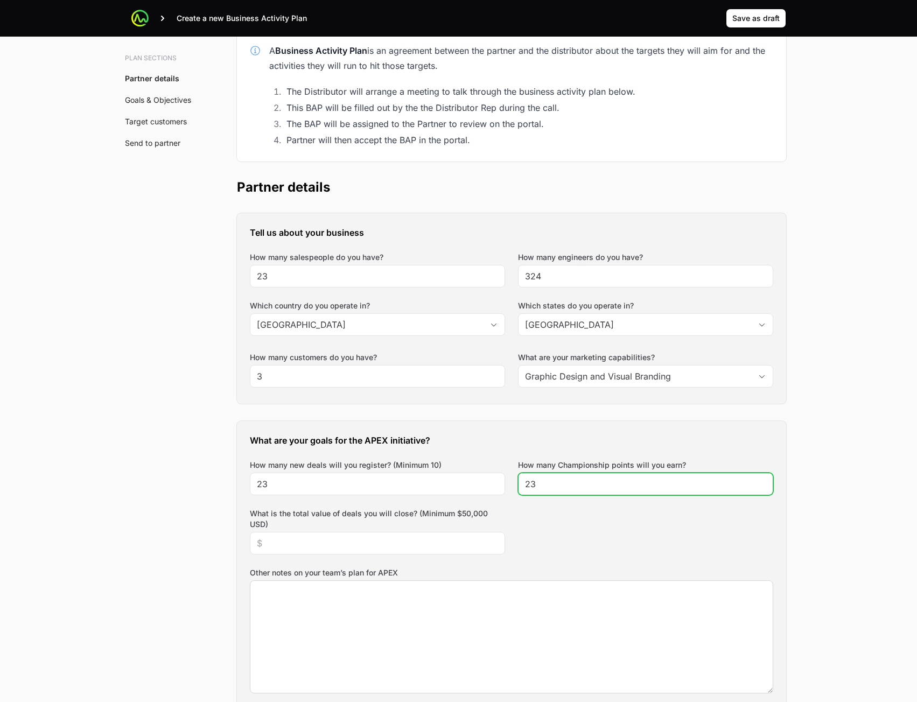
scroll to position [269, 0]
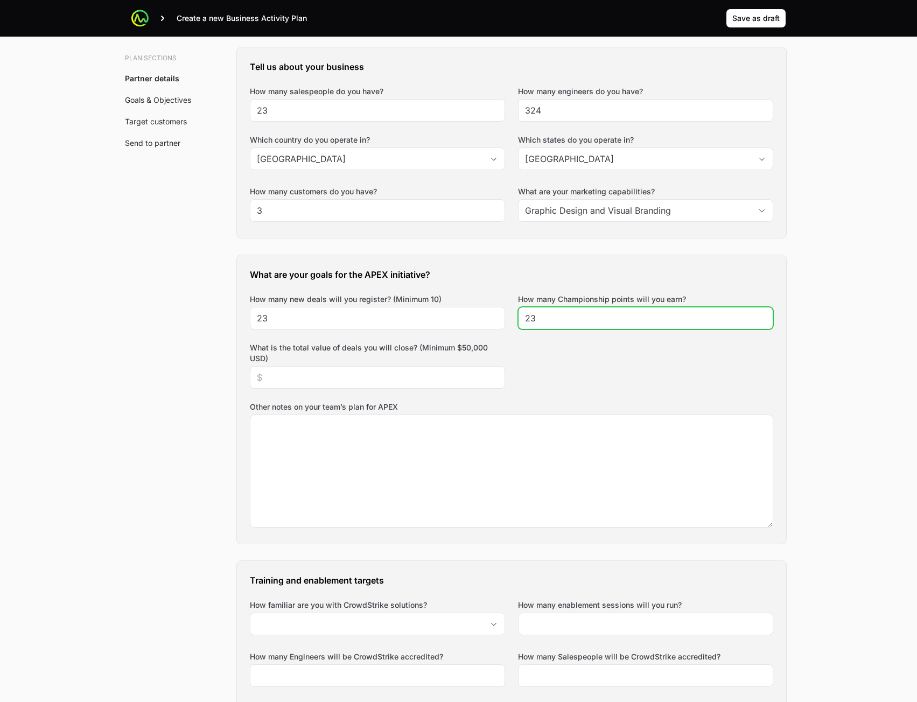
type input "23"
click at [376, 369] on div "What is the total value of deals you will close? (Minimum $50,000 USD)" at bounding box center [377, 366] width 255 height 46
click at [369, 386] on div at bounding box center [377, 377] width 255 height 23
click at [378, 371] on div at bounding box center [377, 377] width 255 height 23
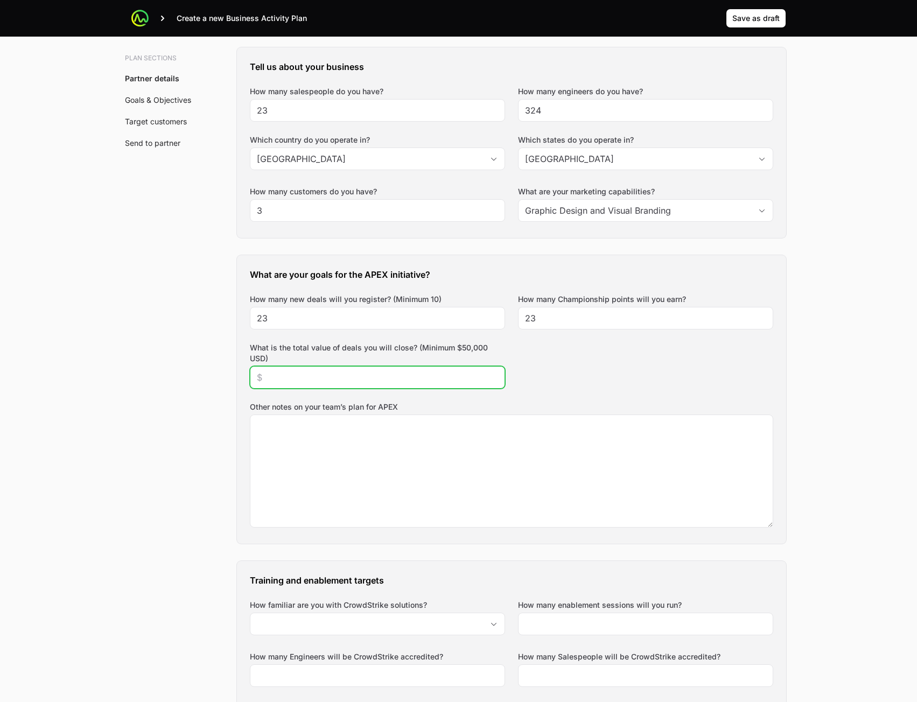
click at [365, 379] on input "What is the total value of deals you will close? (Minimum $50,000 USD)" at bounding box center [377, 377] width 241 height 13
type input "$234"
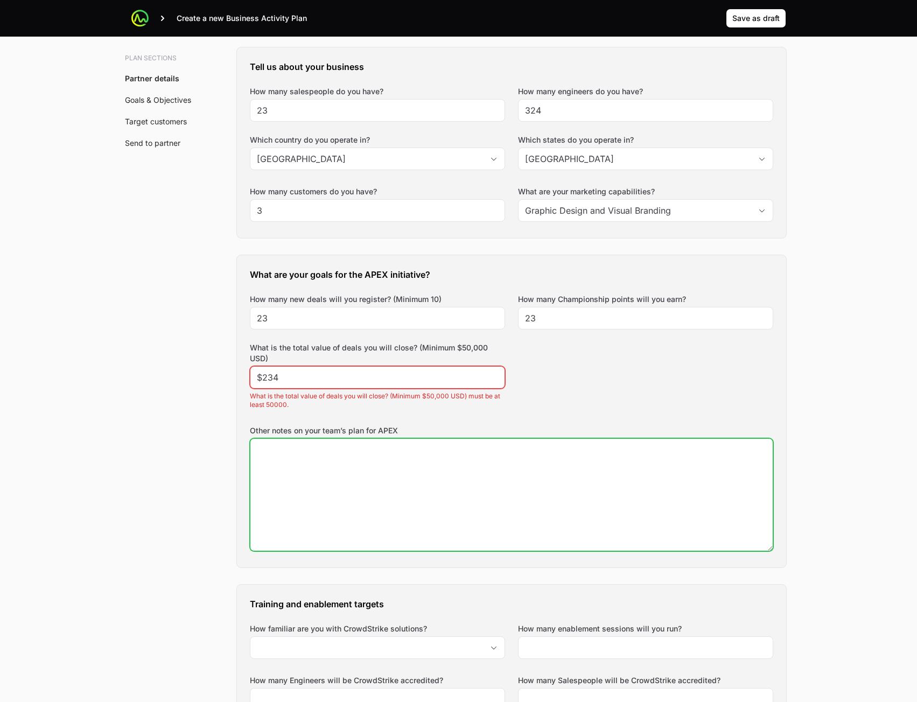
click at [361, 472] on textarea "Other notes on your team’s plan for APEX" at bounding box center [511, 495] width 523 height 112
type textarea "234"
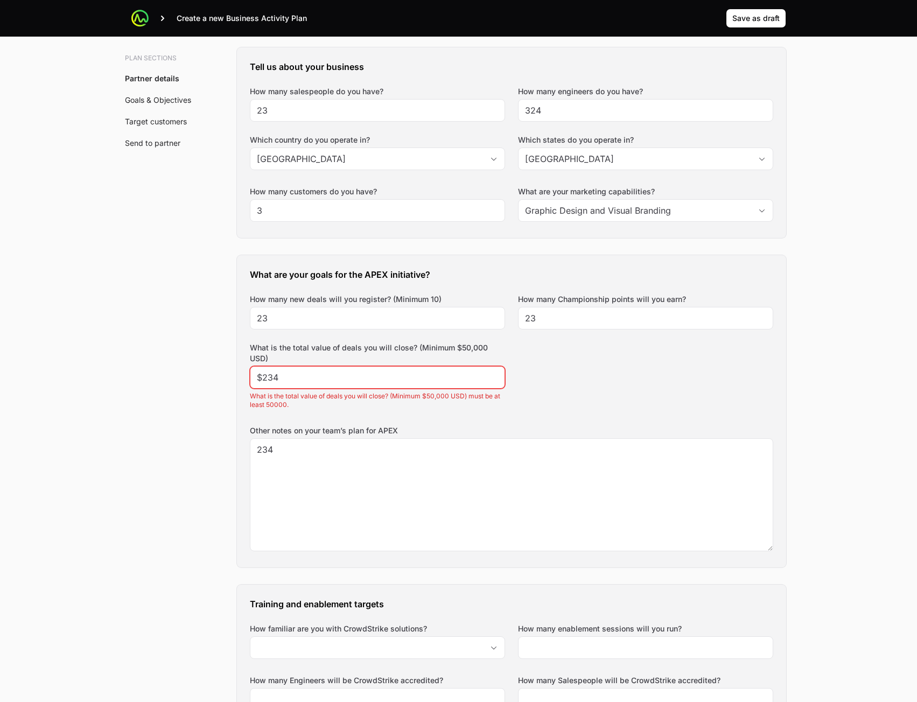
click at [342, 371] on div "$234" at bounding box center [377, 377] width 255 height 23
click at [347, 379] on input "$234" at bounding box center [377, 377] width 241 height 13
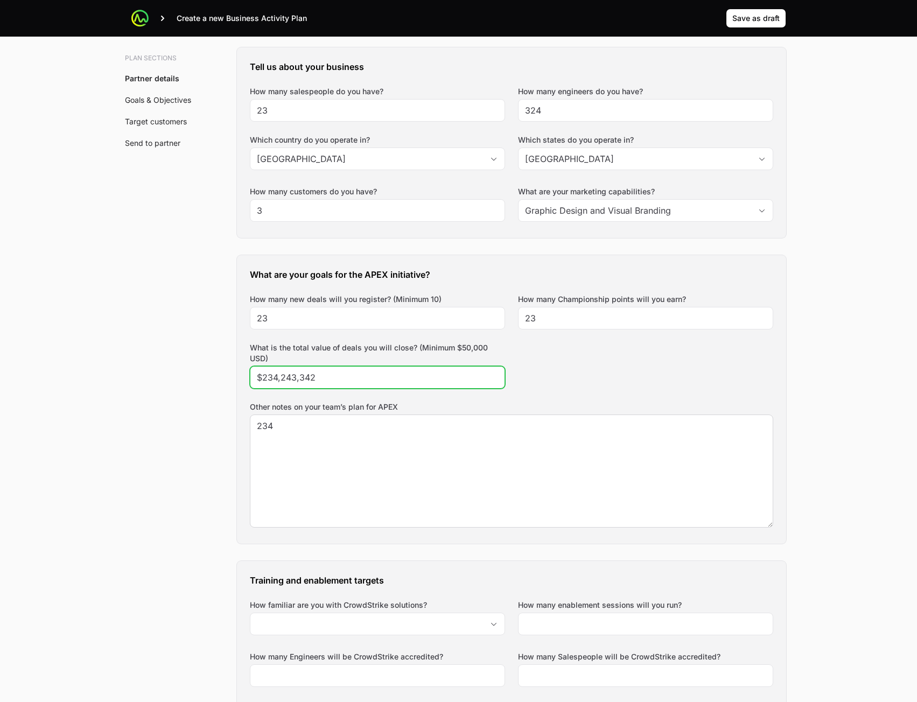
type input "$234,243,342"
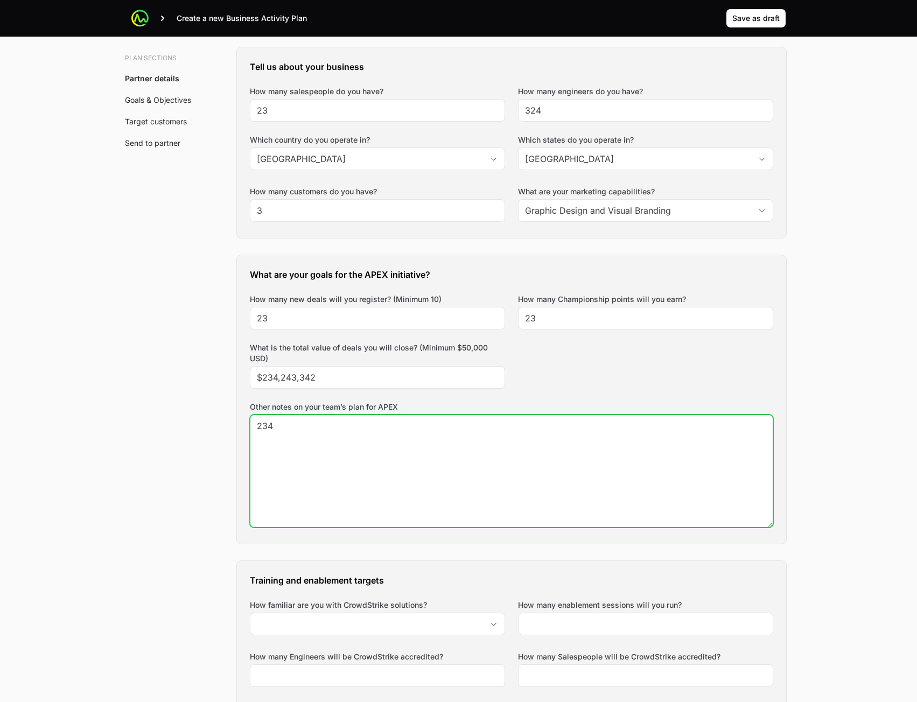
click at [349, 454] on textarea "234" at bounding box center [511, 471] width 523 height 112
type textarea "234 as das dsa d ad d s f"
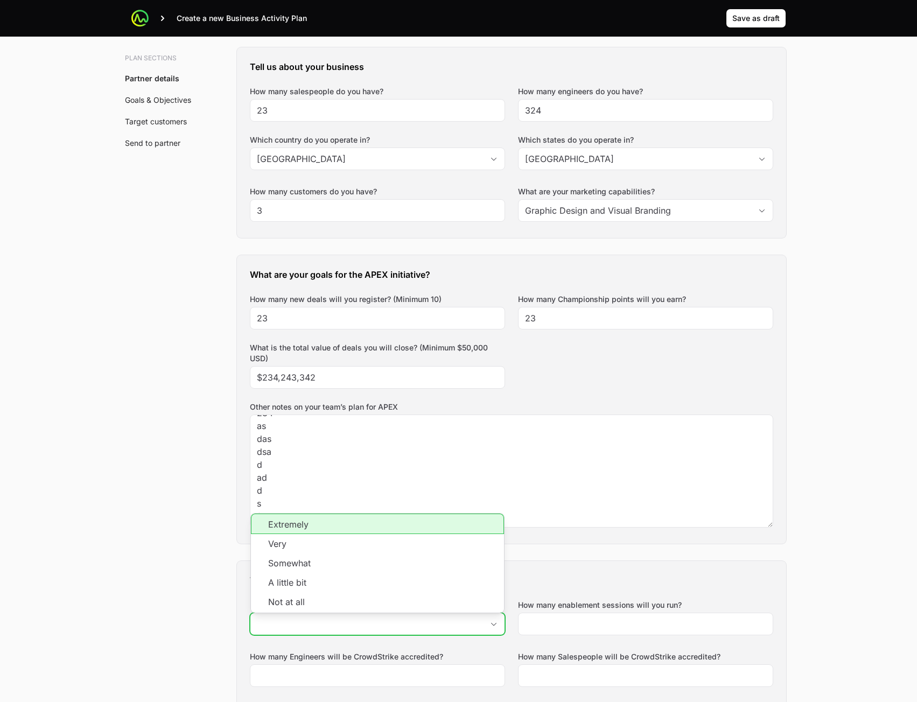
click at [328, 632] on input "How familiar are you with CrowdStrike solutions?" at bounding box center [366, 625] width 233 height 22
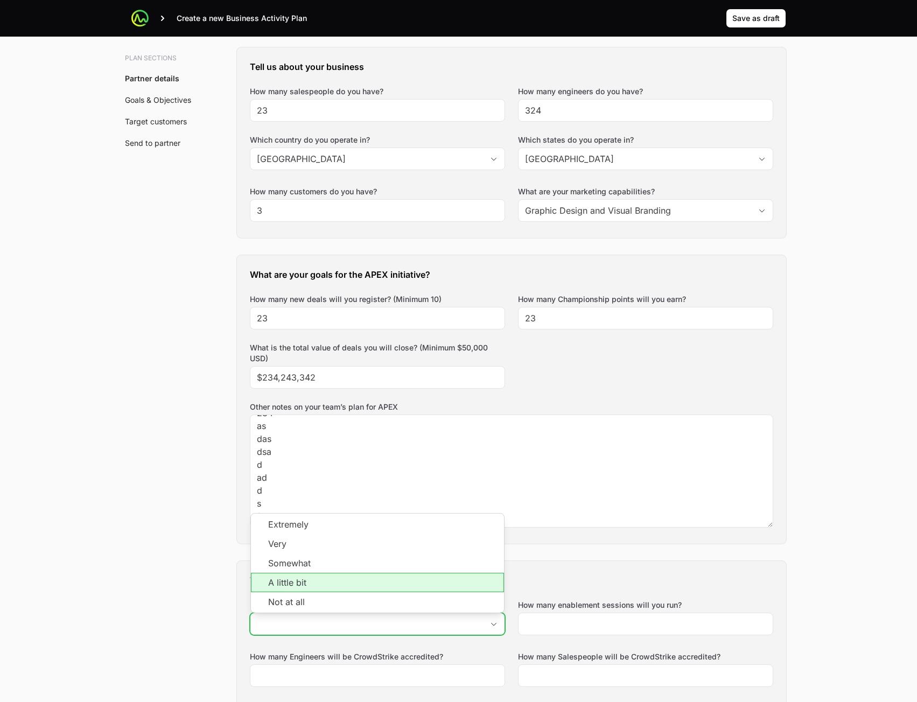
drag, startPoint x: 371, startPoint y: 565, endPoint x: 378, endPoint y: 565, distance: 7.0
click at [372, 565] on li "Somewhat" at bounding box center [377, 563] width 253 height 19
type input "Somewhat"
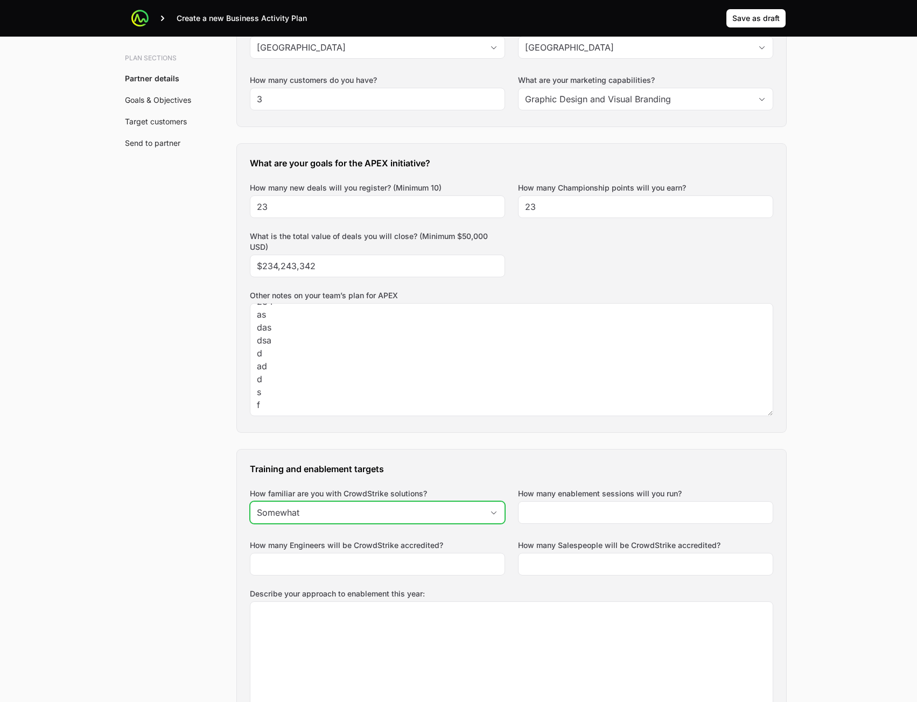
scroll to position [485, 0]
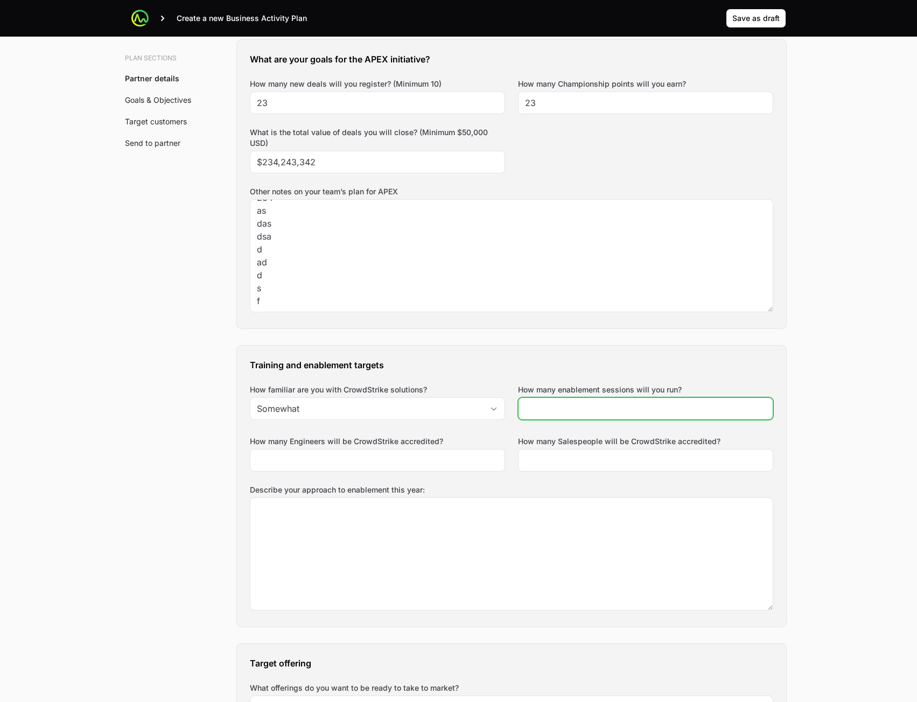
click at [614, 403] on input "How many enablement sessions will you run?" at bounding box center [645, 408] width 241 height 13
type input "4"
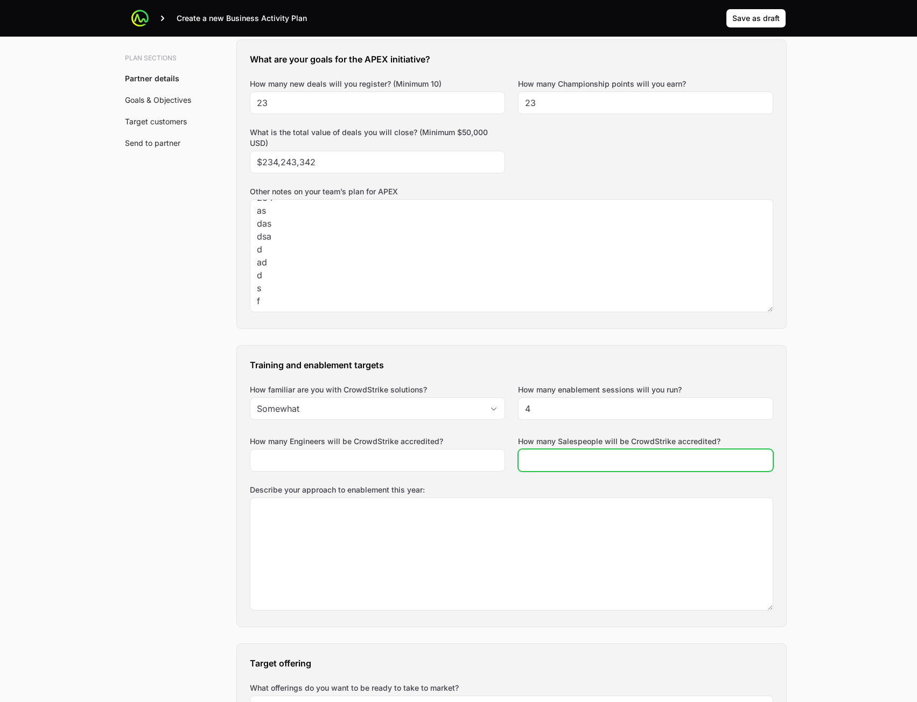
click at [560, 462] on input "How many Salespeople will be CrowdStrike accredited?" at bounding box center [645, 460] width 241 height 13
type input "34"
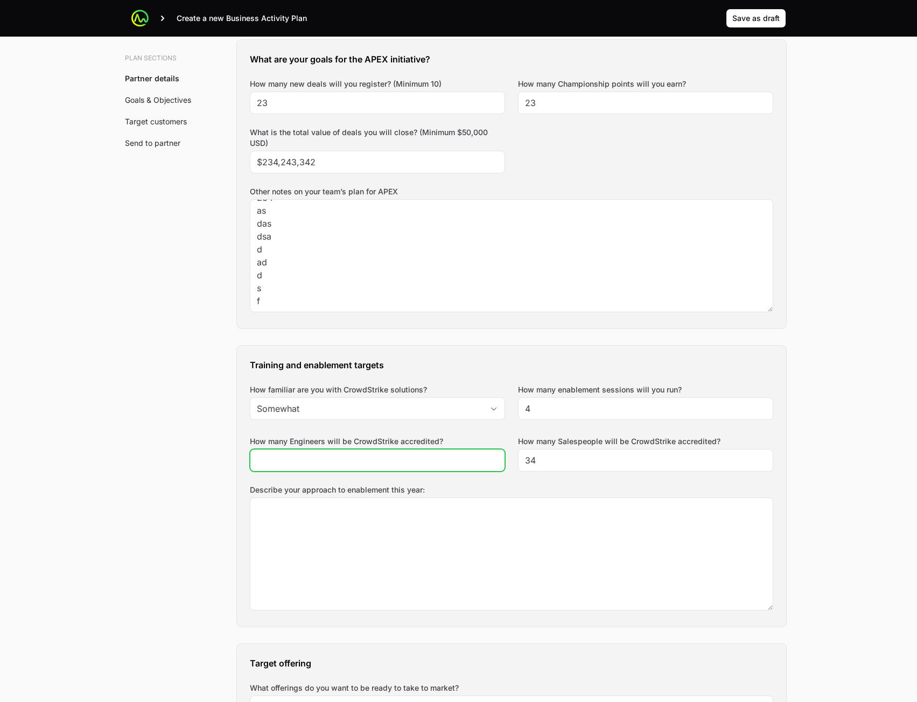
click at [383, 462] on input "How many Engineers will be CrowdStrike accredited?" at bounding box center [377, 460] width 241 height 13
type input "234"
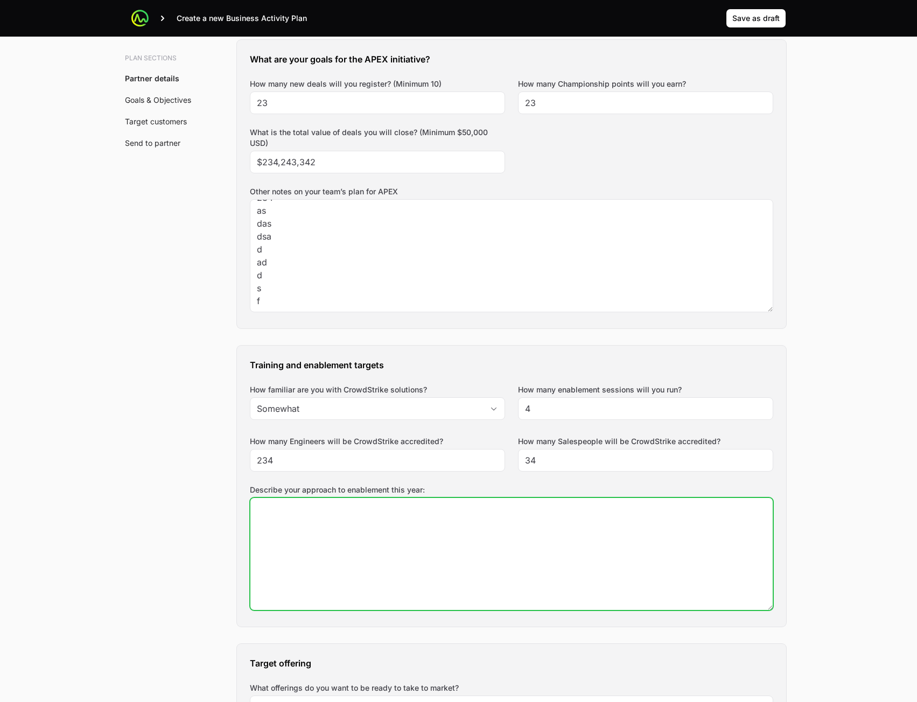
click at [452, 562] on textarea "Describe your approach to enablement this year:" at bounding box center [511, 554] width 523 height 112
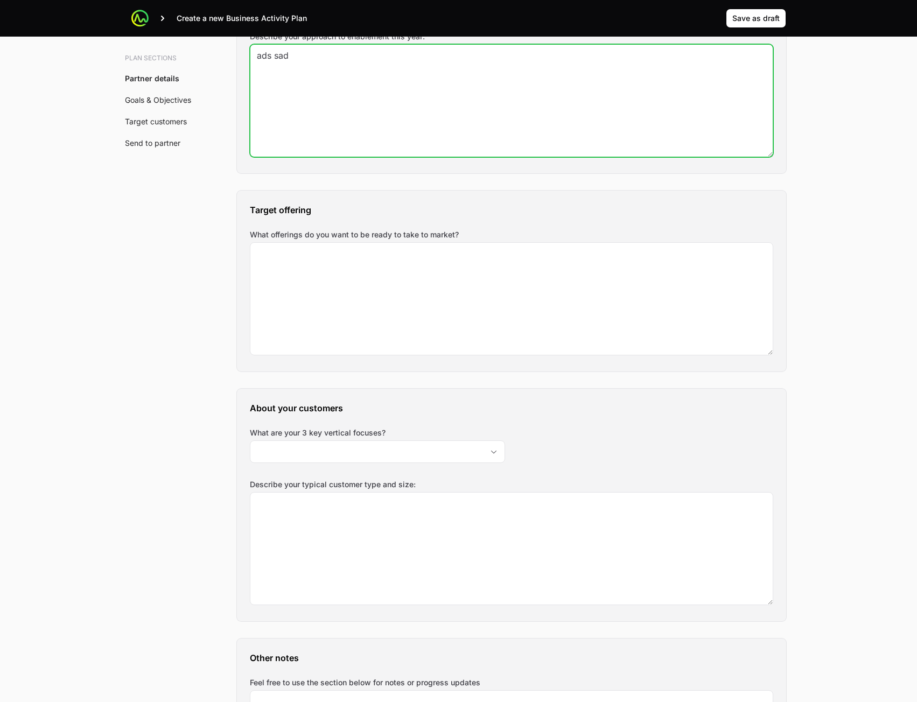
scroll to position [937, 0]
type textarea "ads sad dsa ds"
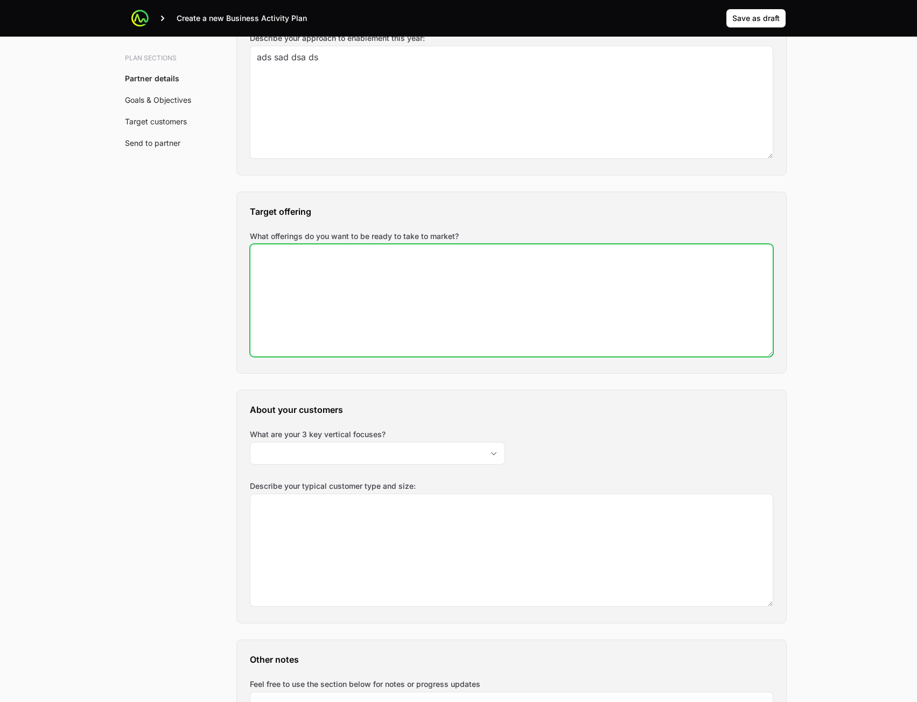
drag, startPoint x: 433, startPoint y: 322, endPoint x: 441, endPoint y: 327, distance: 10.2
click at [435, 323] on textarea "What offerings do you want to be ready to take to market?" at bounding box center [511, 301] width 523 height 112
type textarea "d sad sdas dsads"
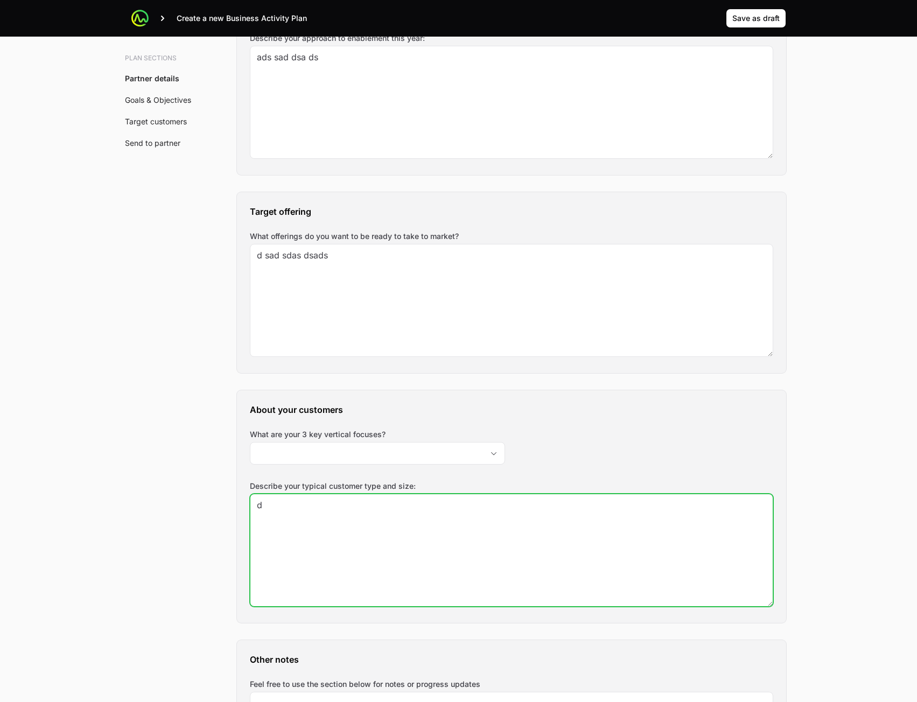
click at [393, 534] on textarea "d" at bounding box center [511, 550] width 523 height 112
type textarea "dsa dsa dsa"
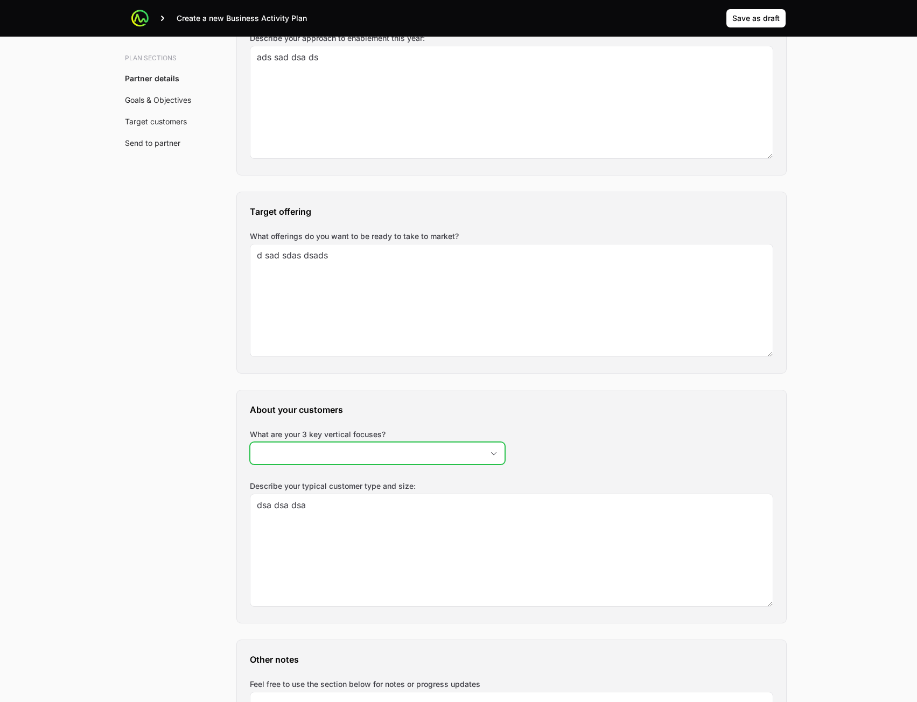
click at [387, 450] on input "What are your 3 key vertical focuses?" at bounding box center [366, 454] width 233 height 22
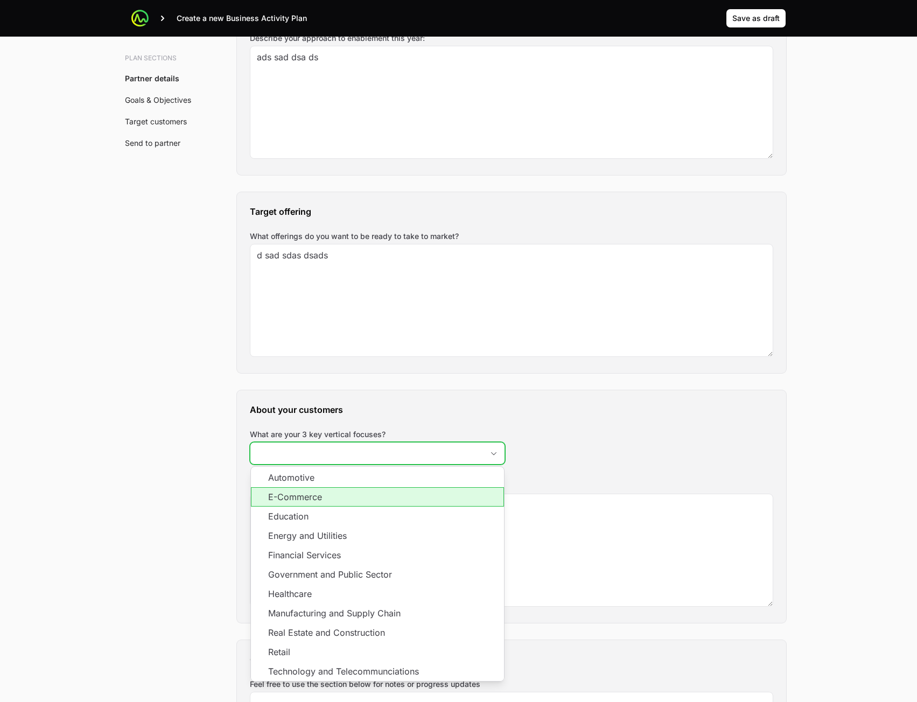
click at [393, 491] on li "E-Commerce" at bounding box center [377, 496] width 253 height 19
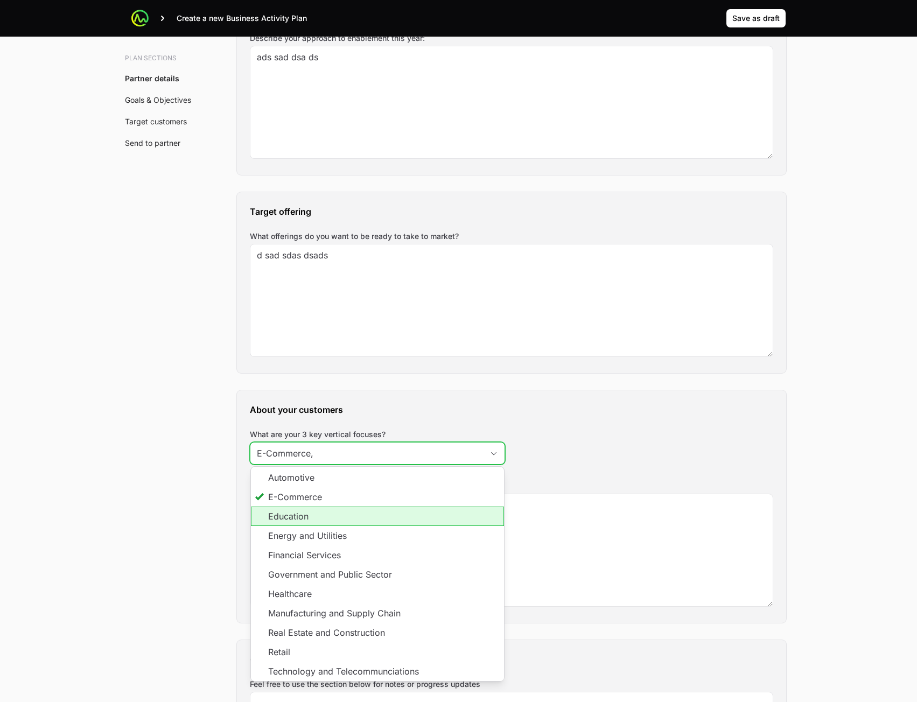
drag, startPoint x: 389, startPoint y: 517, endPoint x: 387, endPoint y: 535, distance: 18.4
click at [388, 524] on li "Education" at bounding box center [377, 516] width 253 height 19
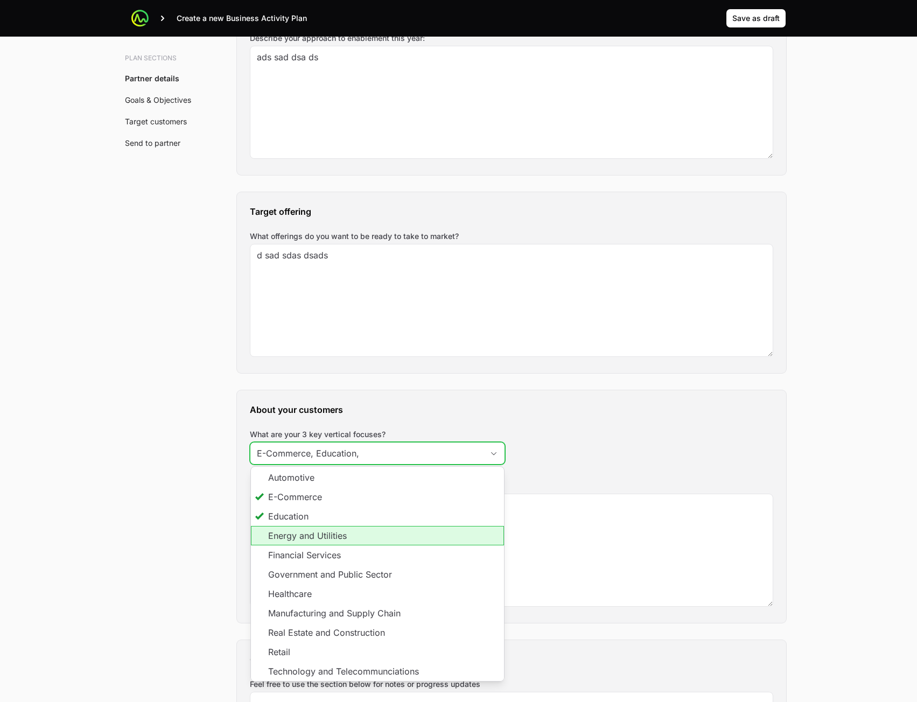
click at [386, 539] on li "Energy and Utilities" at bounding box center [377, 535] width 253 height 19
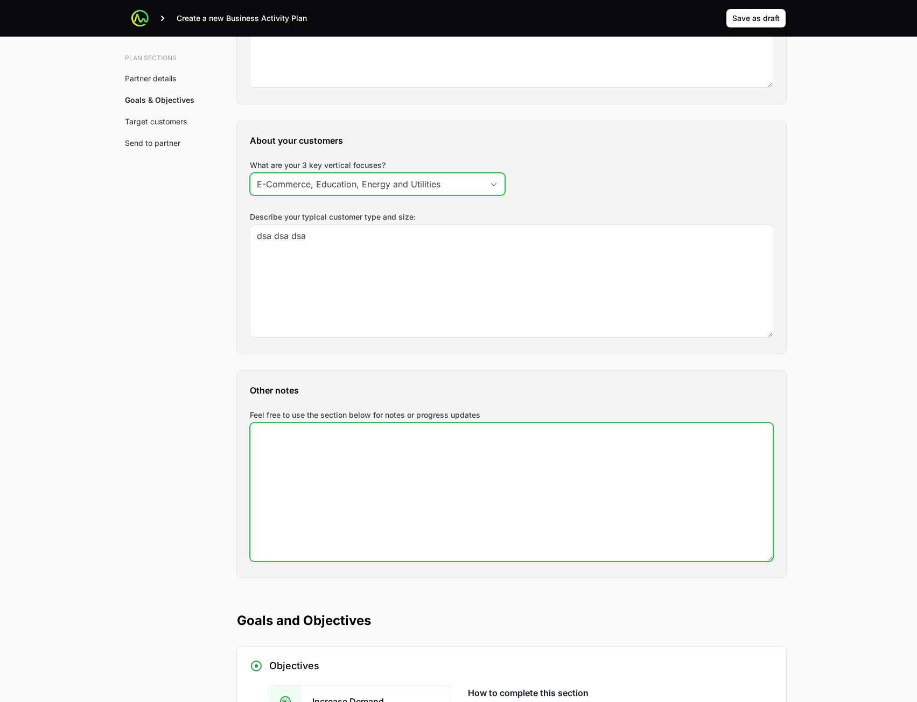
type input "E-Commerce, Education, Energy and Utilities"
click at [372, 465] on textarea "Feel free to use the section below for notes or progress updates" at bounding box center [511, 492] width 523 height 138
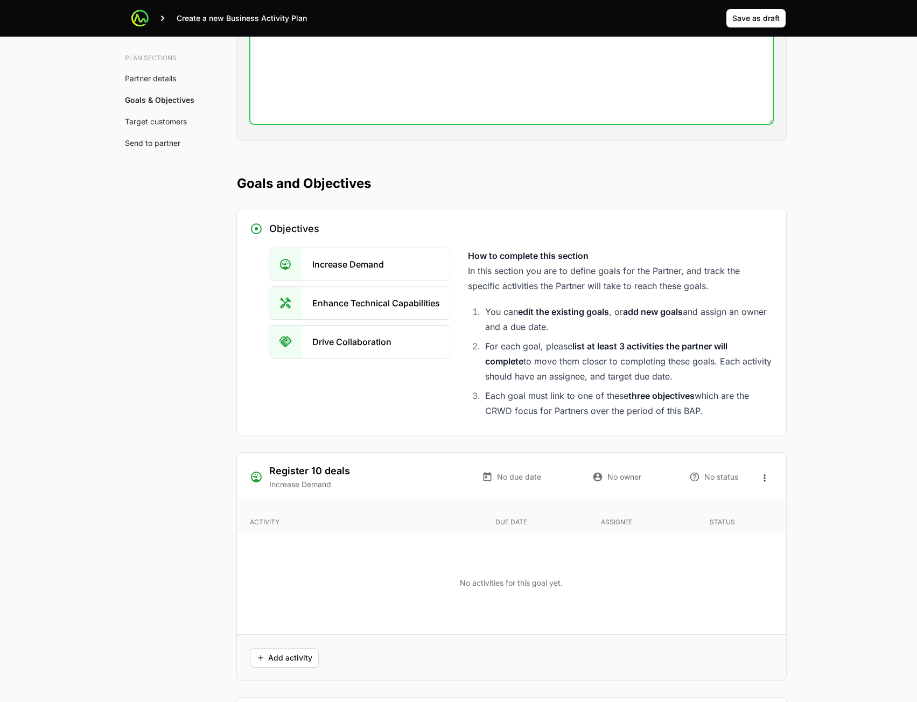
scroll to position [1745, 0]
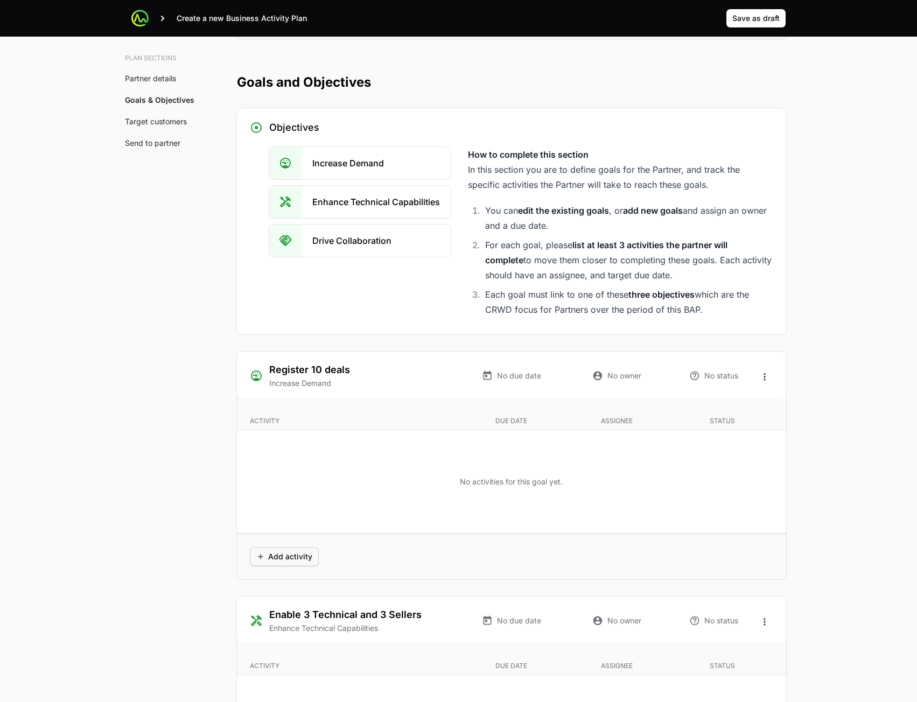
type textarea "adsdas d sa d"
click at [283, 552] on span "Add activity" at bounding box center [284, 557] width 56 height 13
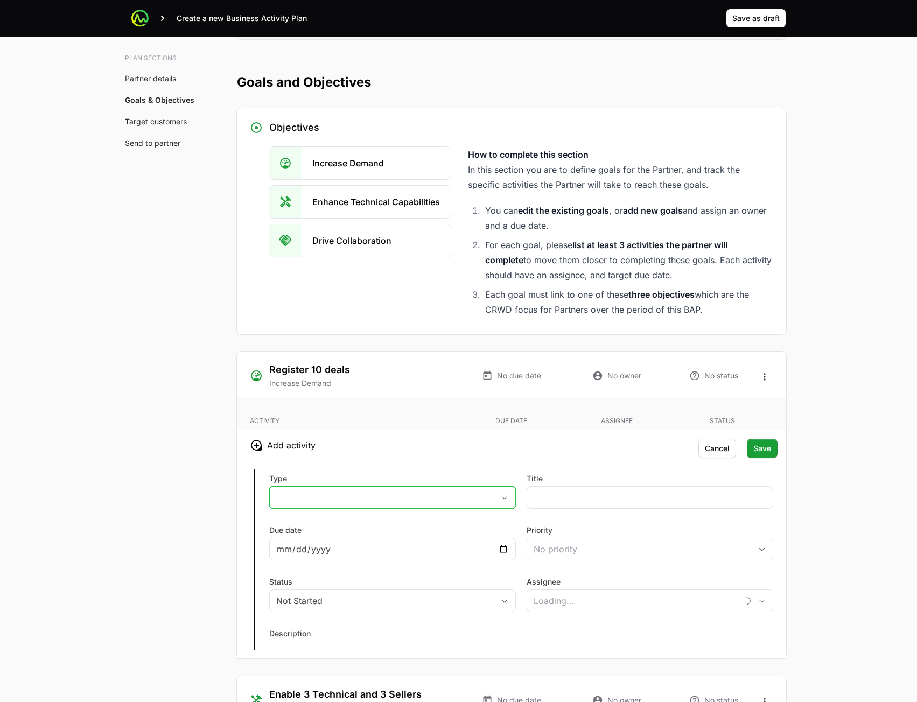
click at [407, 499] on button "placeholder" at bounding box center [393, 498] width 246 height 22
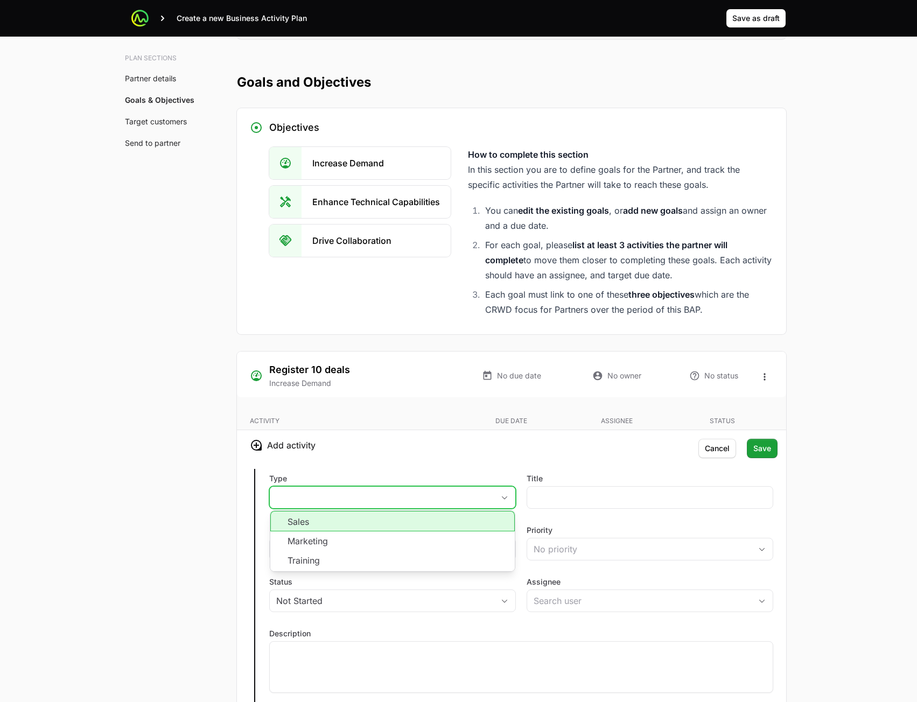
click at [413, 524] on li "Sales" at bounding box center [392, 521] width 245 height 20
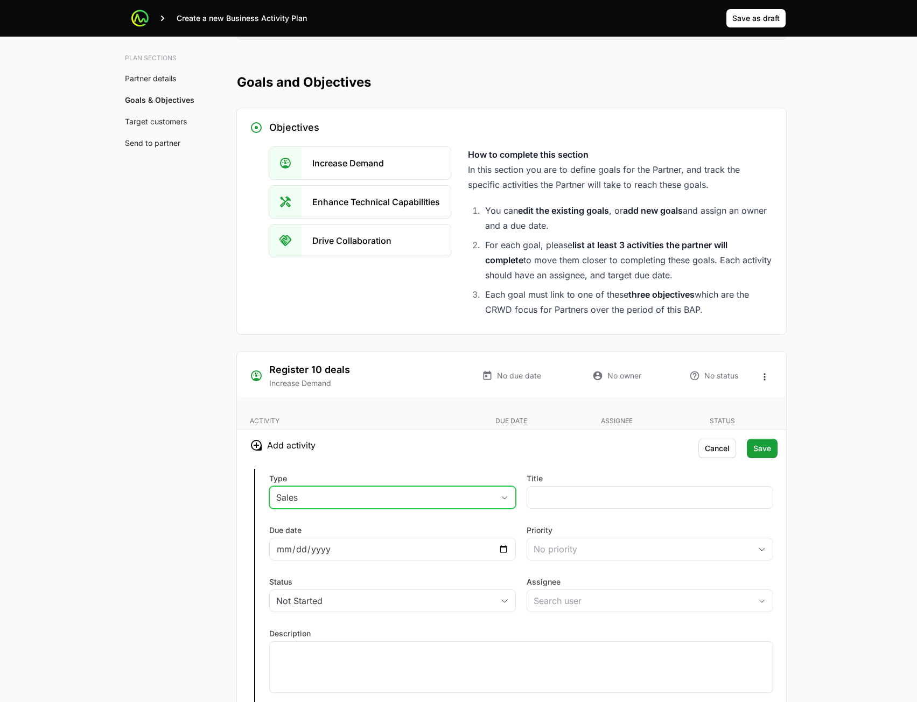
click at [656, 509] on div "Title" at bounding box center [650, 492] width 247 height 39
click at [649, 499] on input "Title" at bounding box center [650, 497] width 233 height 13
type input "a sdsd"
click at [560, 553] on div "No priority" at bounding box center [643, 549] width 218 height 13
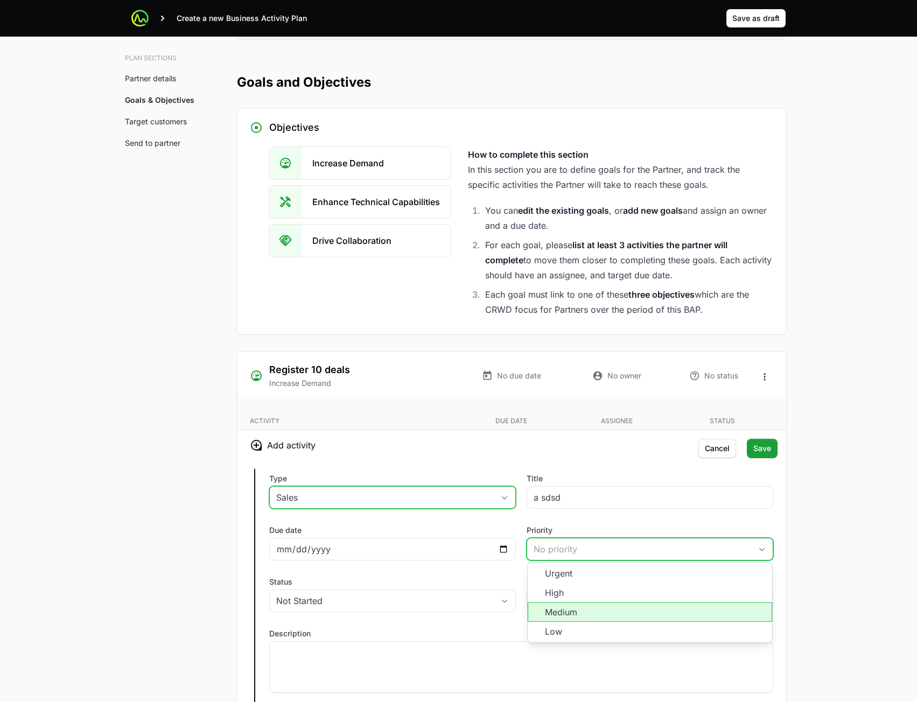
click at [580, 610] on li "Medium" at bounding box center [650, 612] width 245 height 19
click at [481, 566] on div "Type Sales Title a sdsd Due date Priority Medium Status Not Started Assignee De…" at bounding box center [511, 587] width 549 height 252
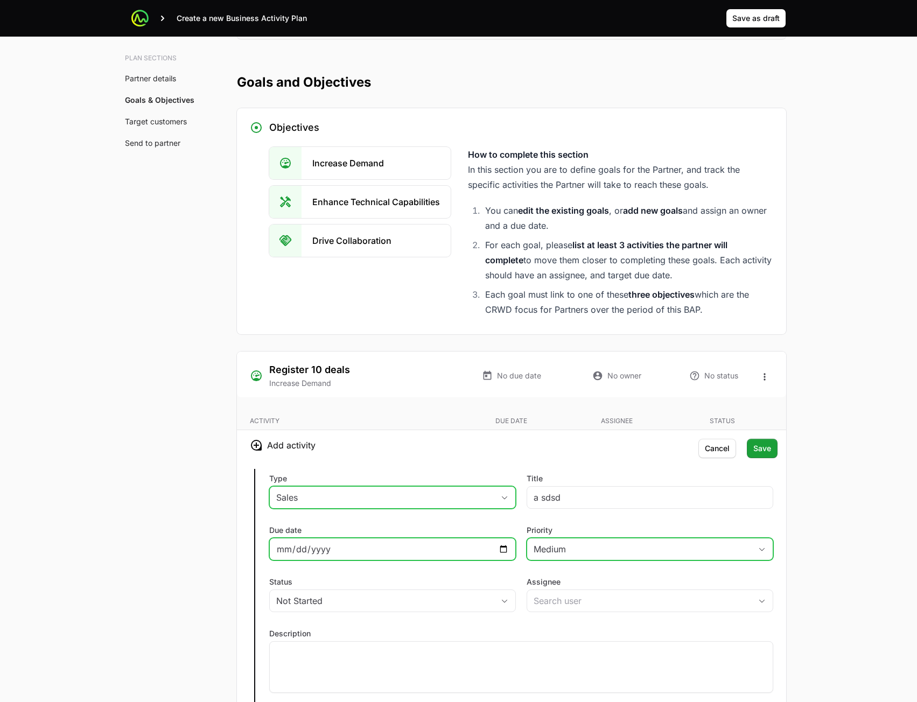
click at [502, 548] on input "Due date" at bounding box center [392, 549] width 233 height 13
type input "[DATE]"
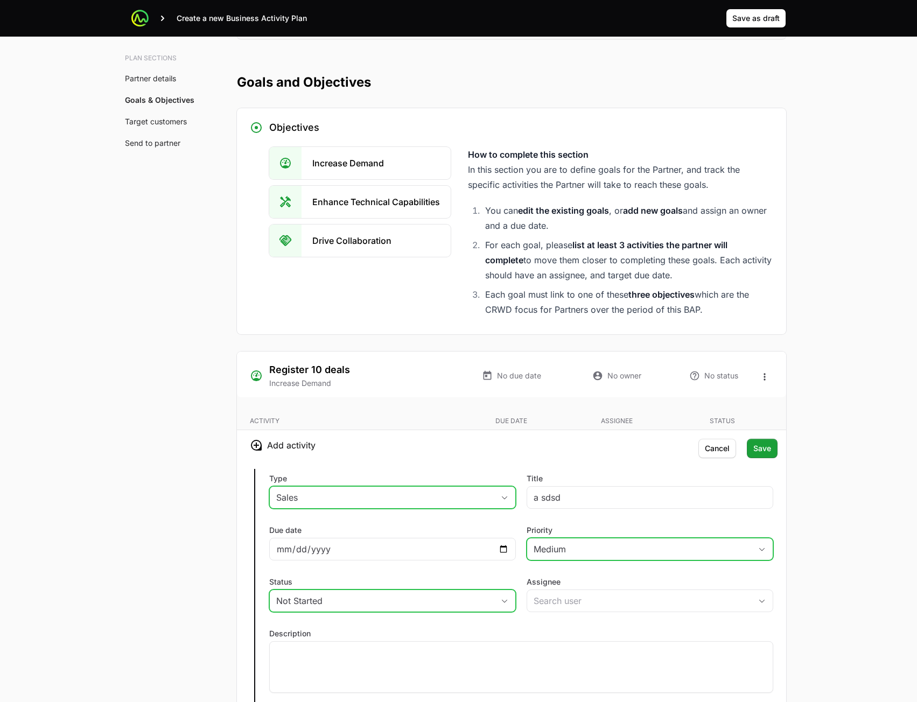
click at [445, 600] on div "Not Started" at bounding box center [385, 601] width 218 height 13
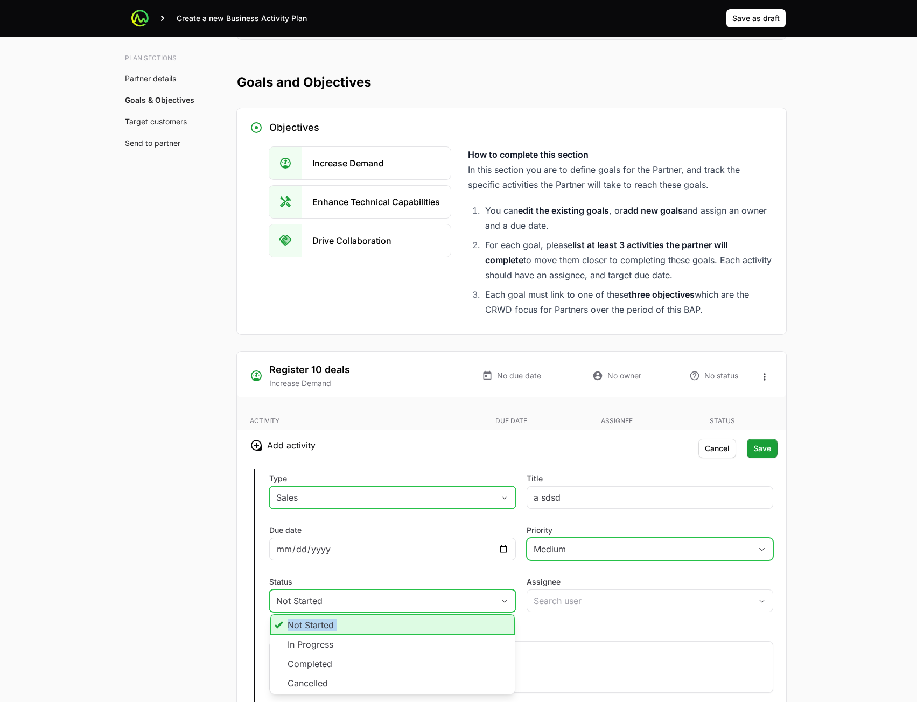
click at [448, 635] on ul "Not Started In Progress Completed Cancelled" at bounding box center [392, 655] width 245 height 80
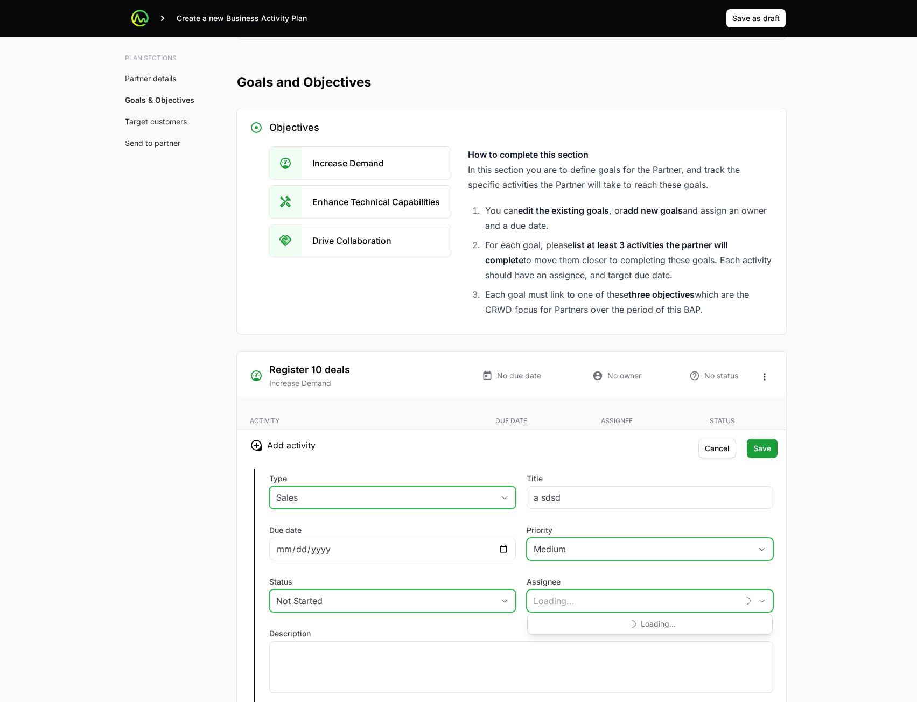
click at [600, 598] on input "Assignee" at bounding box center [632, 601] width 211 height 22
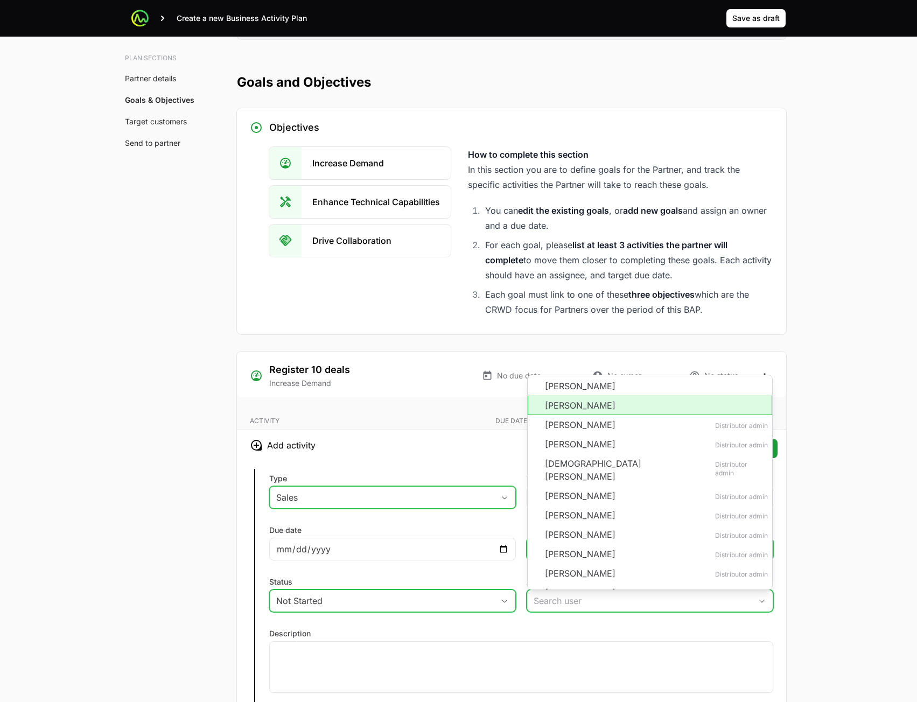
click at [593, 409] on li "[PERSON_NAME]" at bounding box center [650, 405] width 245 height 19
type input "[PERSON_NAME]"
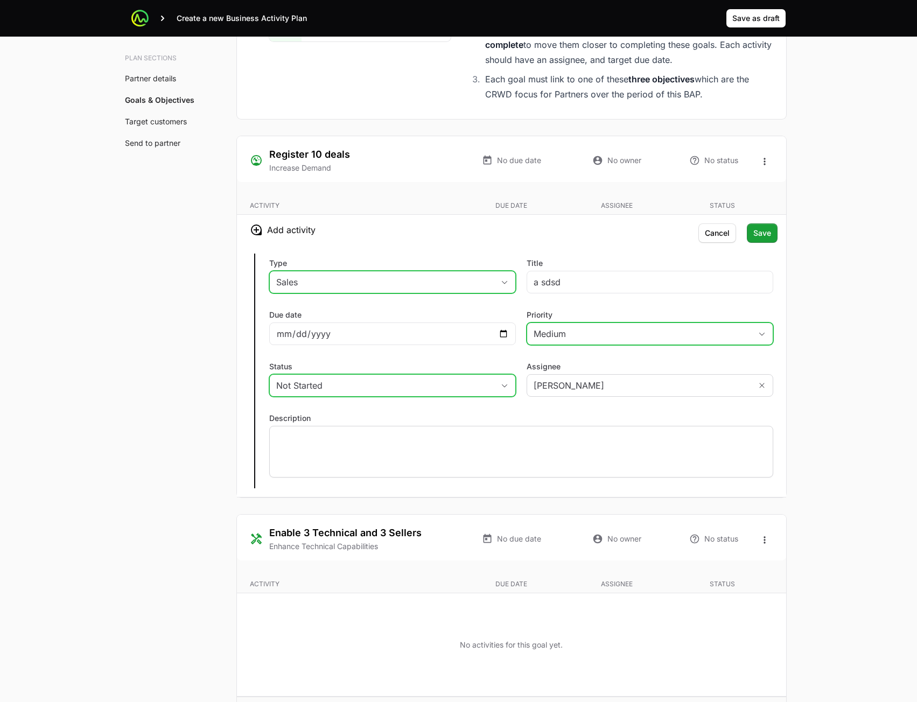
click at [414, 436] on p at bounding box center [521, 436] width 490 height 11
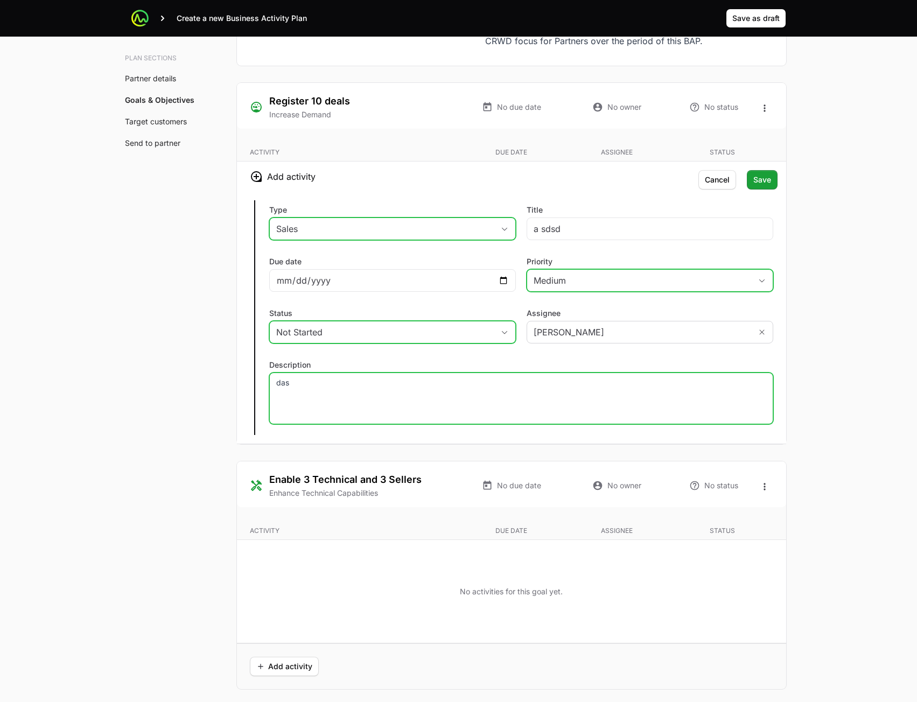
scroll to position [1906, 0]
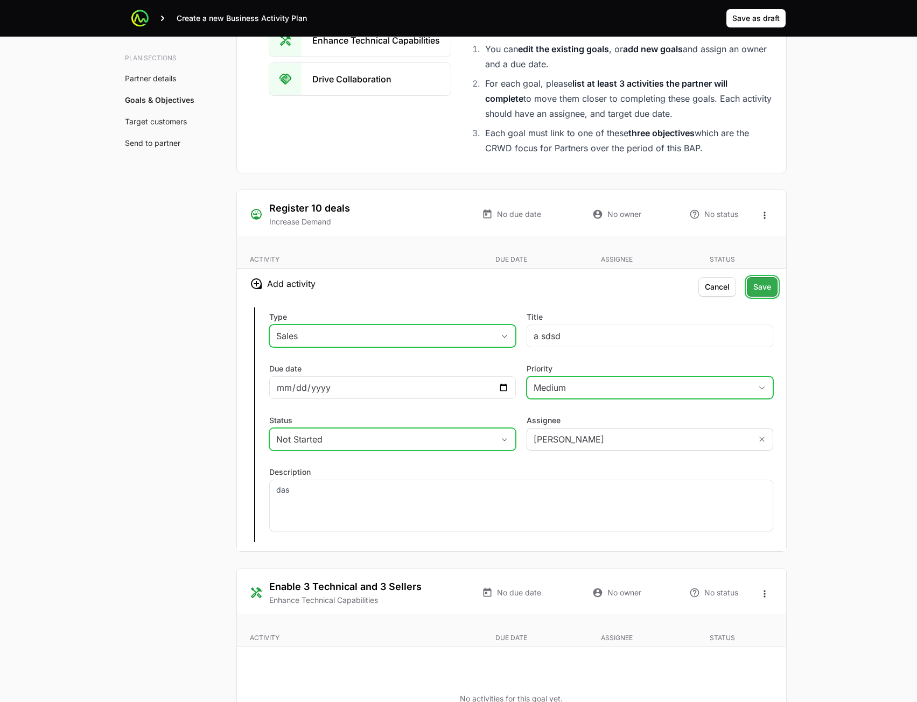
click at [768, 290] on span "Save" at bounding box center [763, 287] width 18 height 13
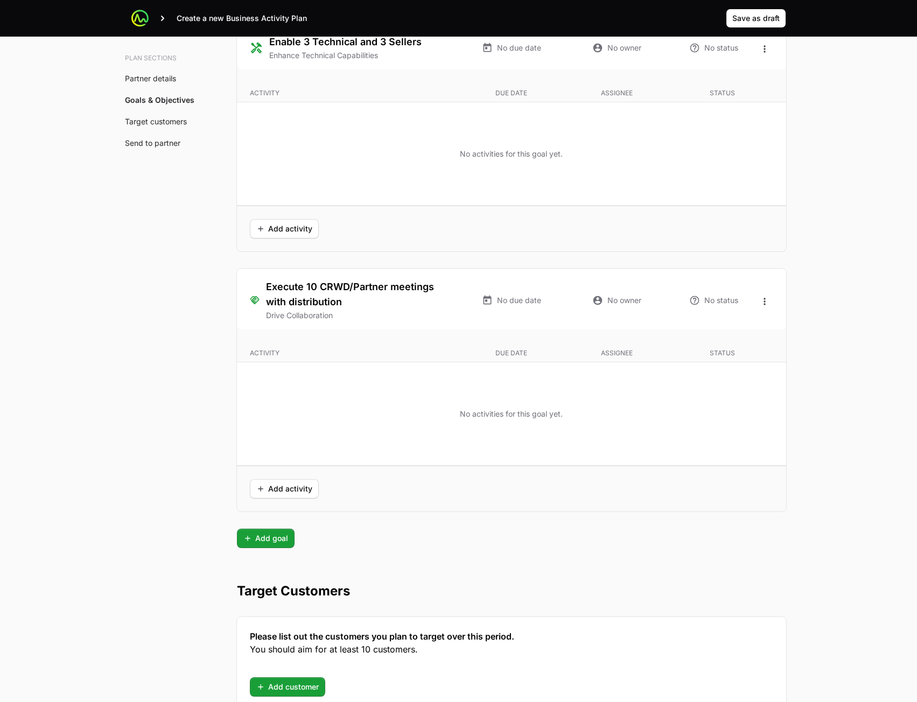
scroll to position [2477, 0]
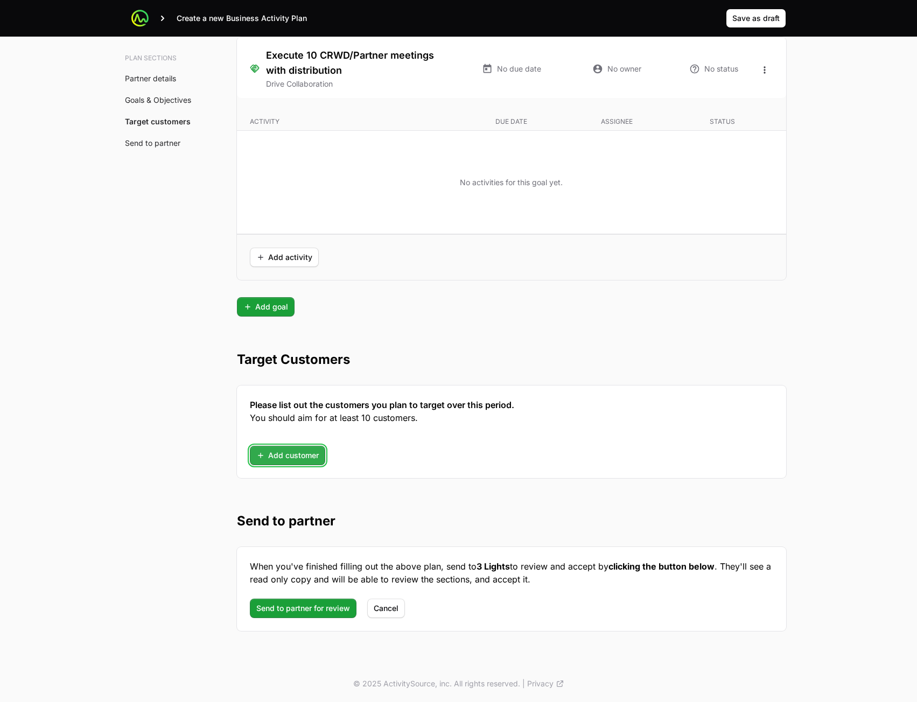
click at [289, 455] on span "Add customer" at bounding box center [287, 455] width 62 height 13
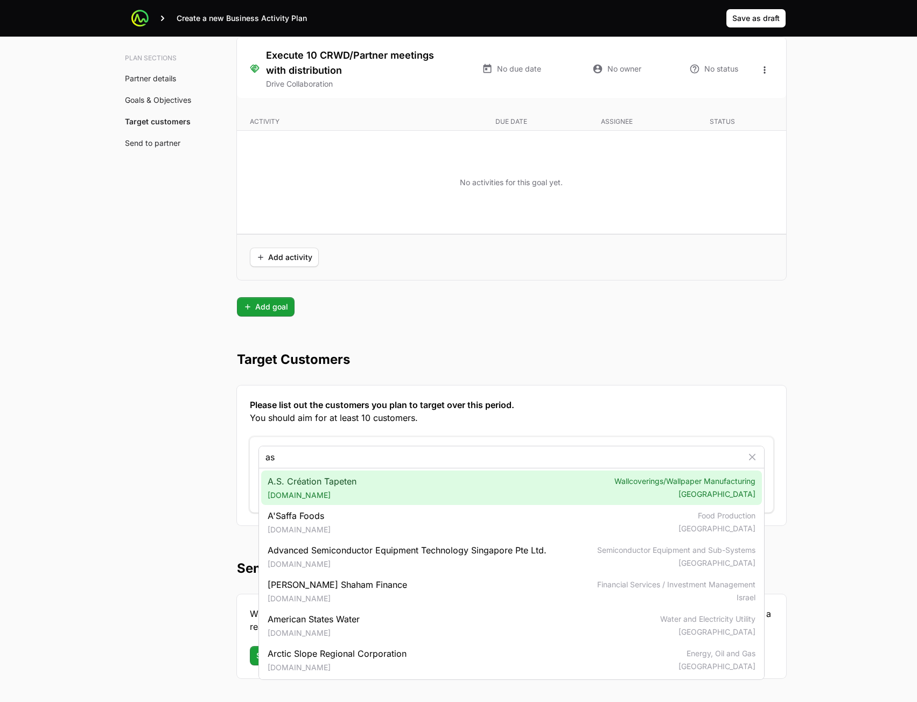
type input "as"
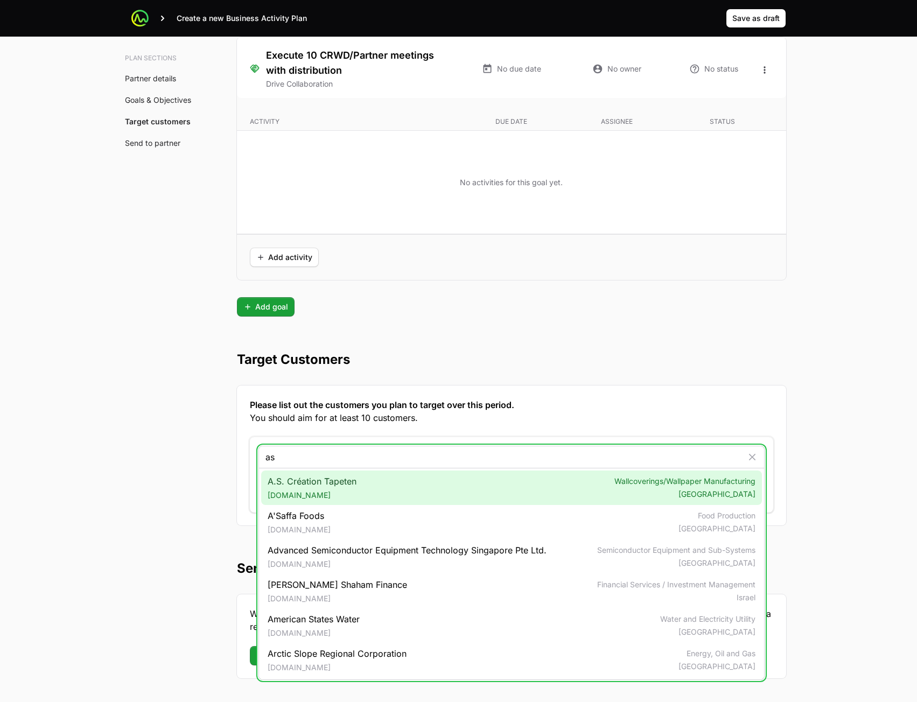
click at [368, 482] on div "A.S. Création Tapeten [DOMAIN_NAME] Wallcoverings/Wallpaper Manufacturing [GEOG…" at bounding box center [511, 488] width 501 height 34
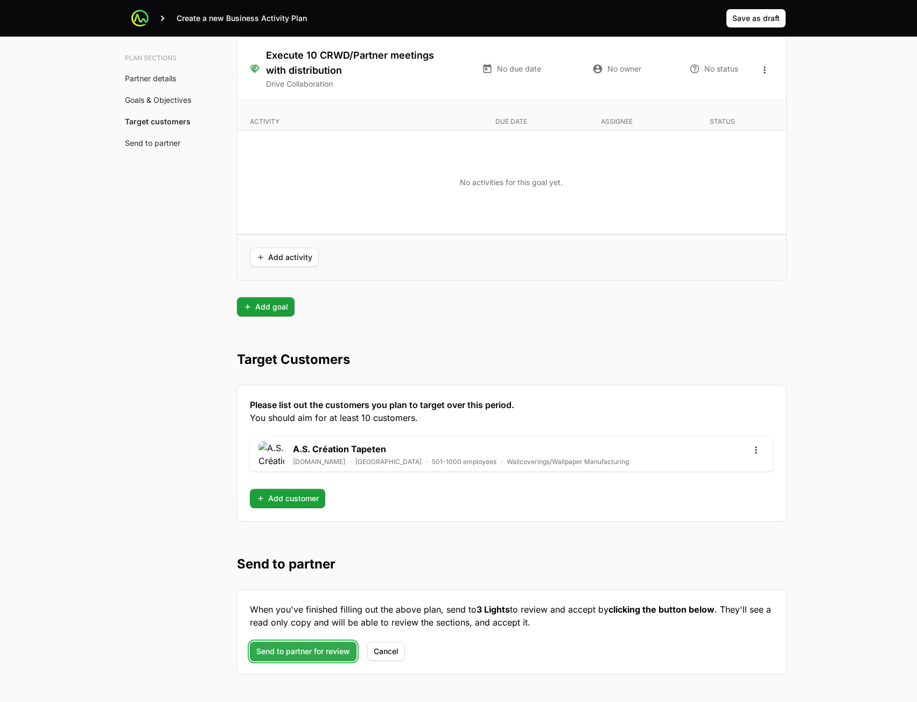
click at [315, 652] on span "Send to partner for review" at bounding box center [303, 651] width 94 height 13
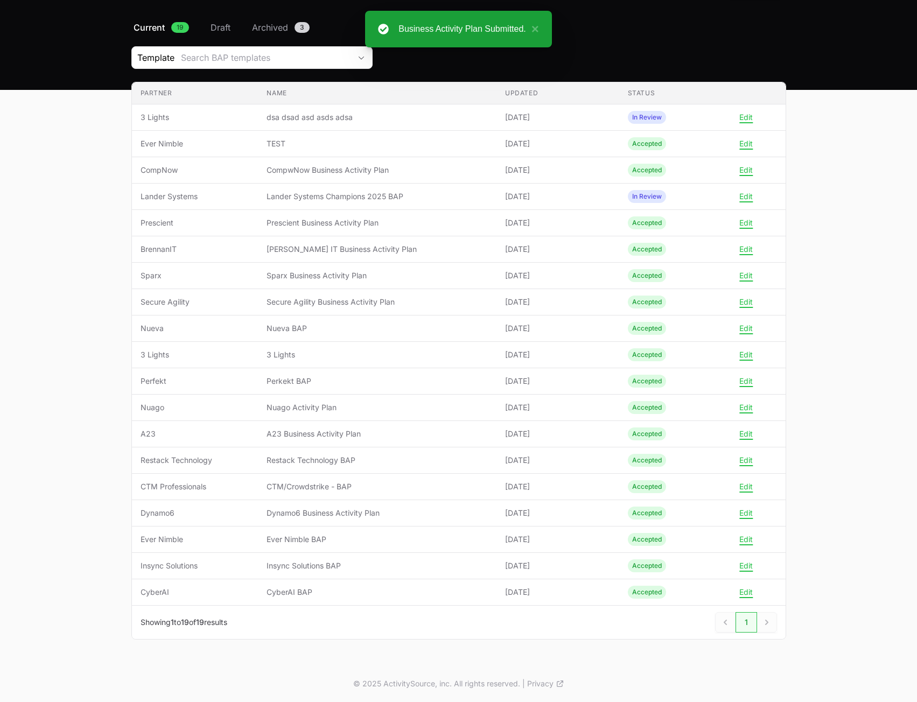
click at [884, 312] on main "Select a tab Current Draft Archived Current 19 Draft Archived 3 Template Search…" at bounding box center [458, 343] width 917 height 645
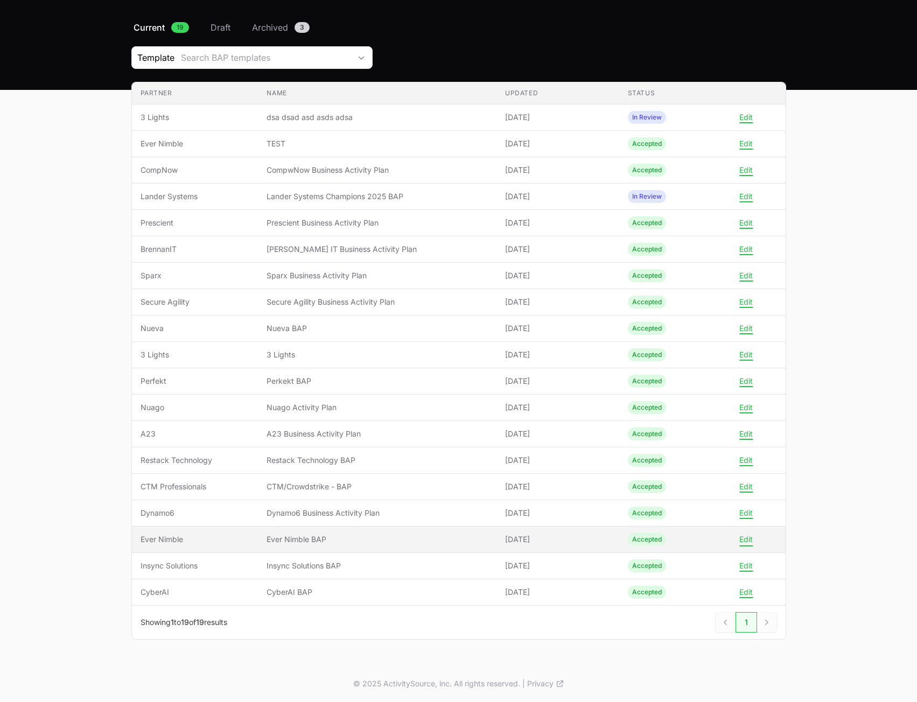
click at [747, 538] on button "Edit" at bounding box center [746, 540] width 13 height 10
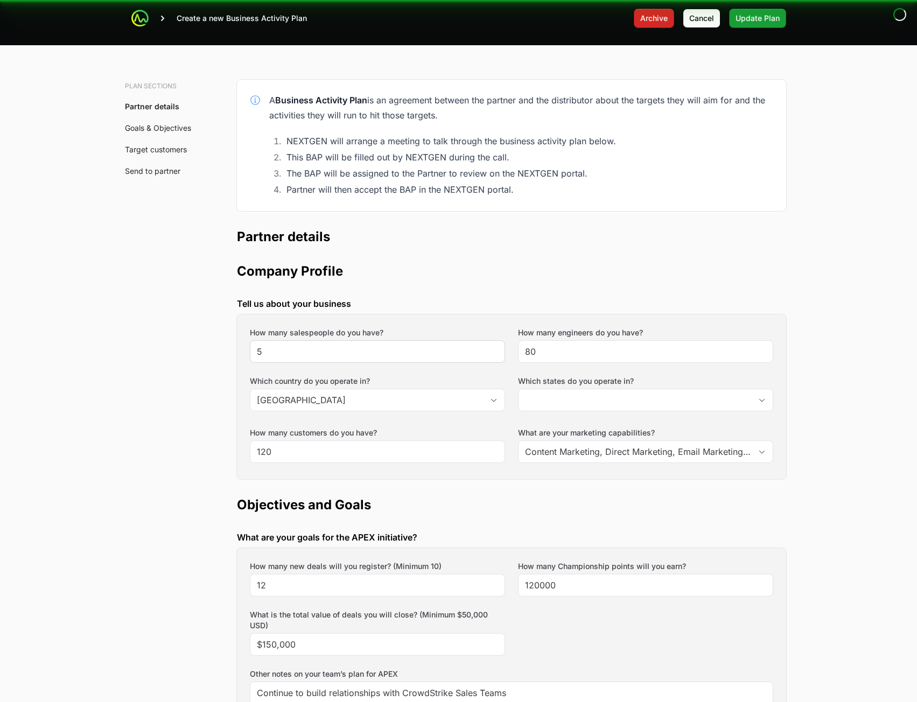
scroll to position [27, 0]
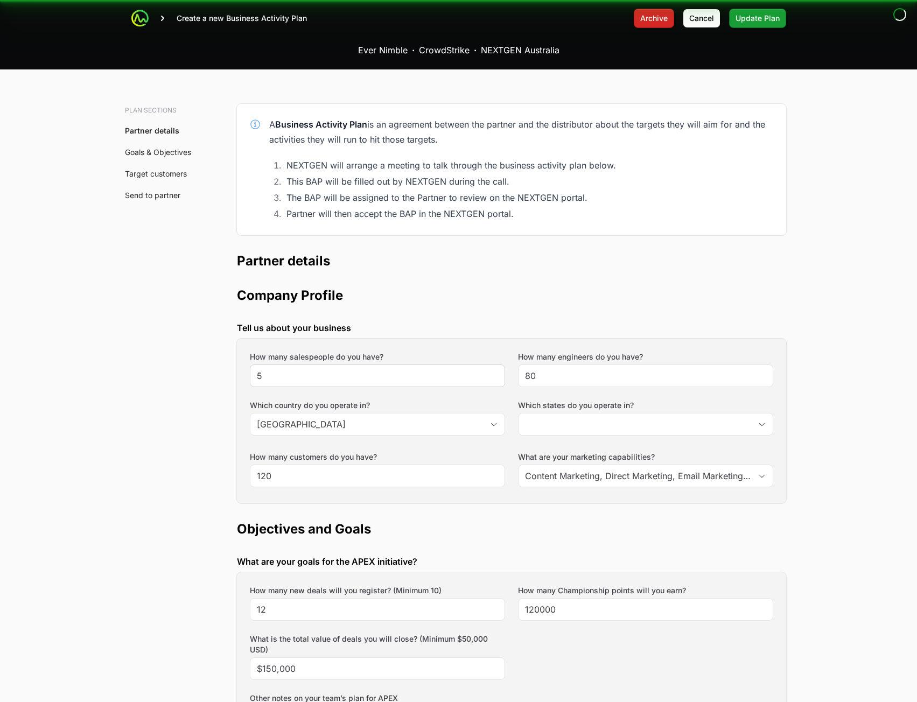
type input "[GEOGRAPHIC_DATA], [GEOGRAPHIC_DATA]"
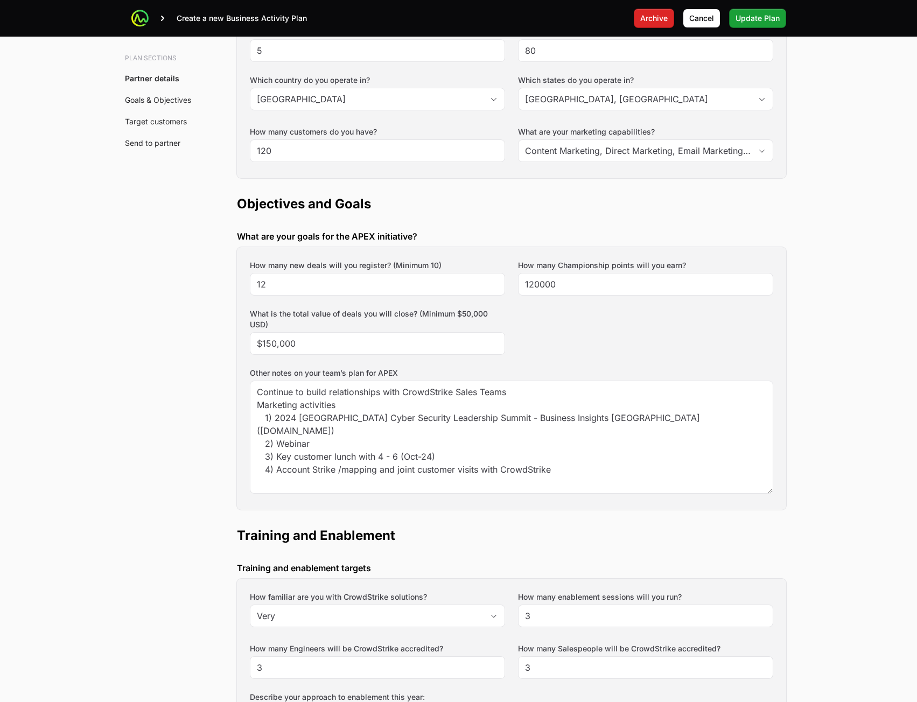
scroll to position [377, 0]
